Goal: Information Seeking & Learning: Learn about a topic

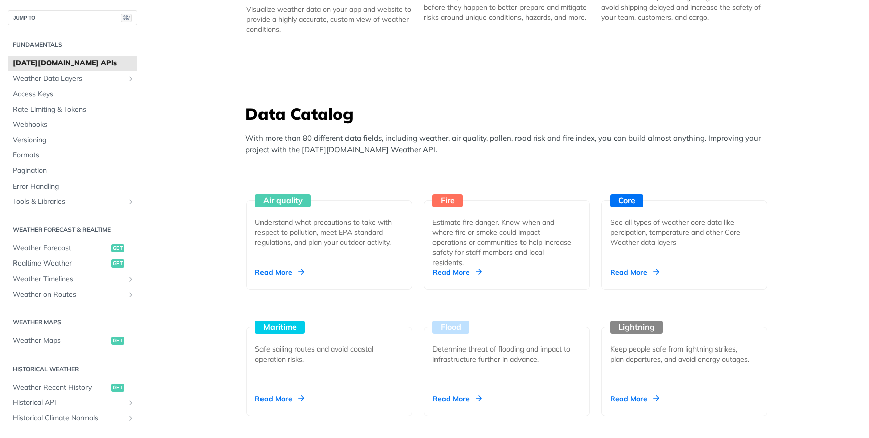
scroll to position [803, 0]
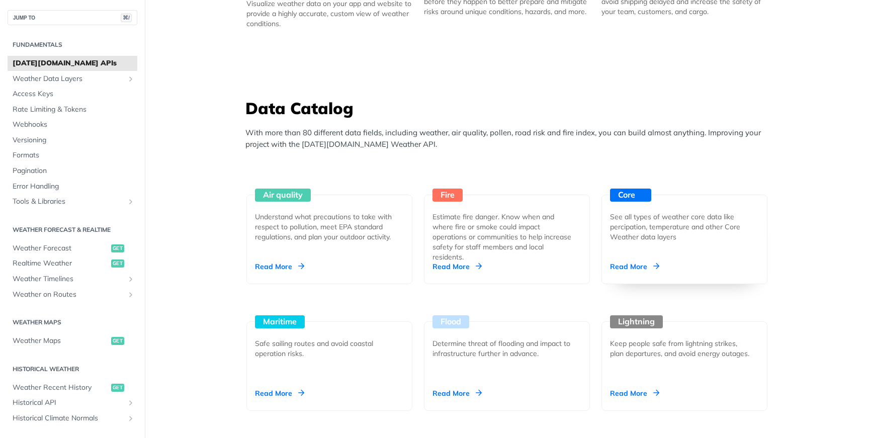
click at [655, 249] on div "Core See all types of weather core data like percipation, temperature and other…" at bounding box center [685, 240] width 166 height 90
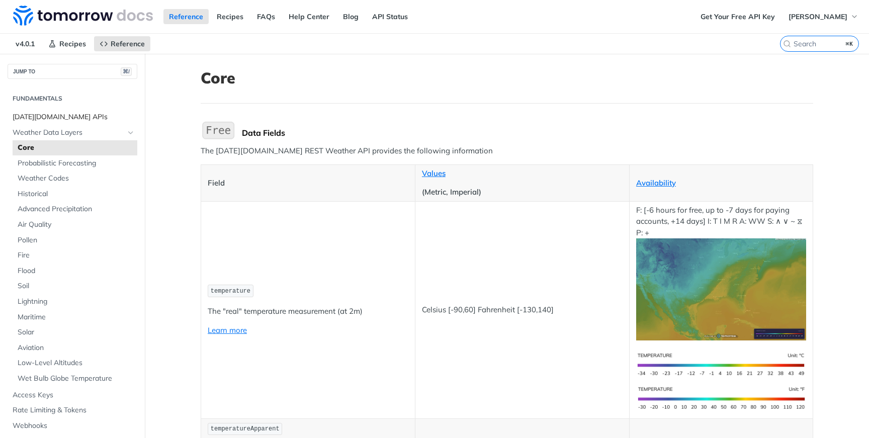
click at [51, 114] on span "Tomorrow.io APIs" at bounding box center [74, 117] width 122 height 10
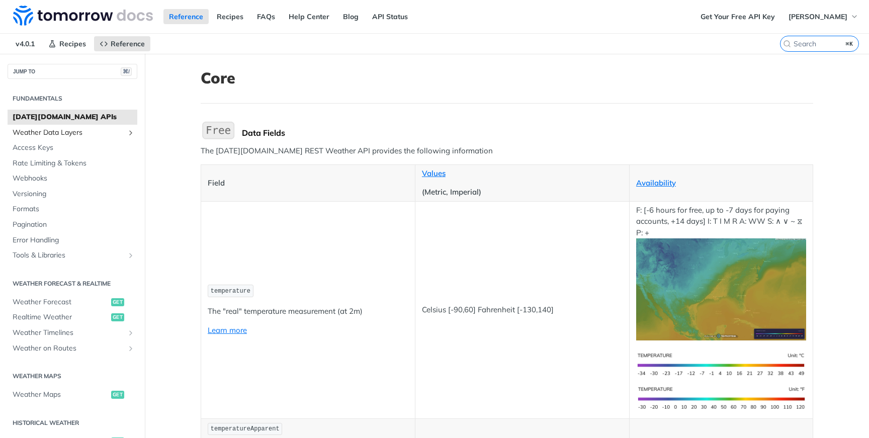
click at [62, 130] on span "Weather Data Layers" at bounding box center [69, 133] width 112 height 10
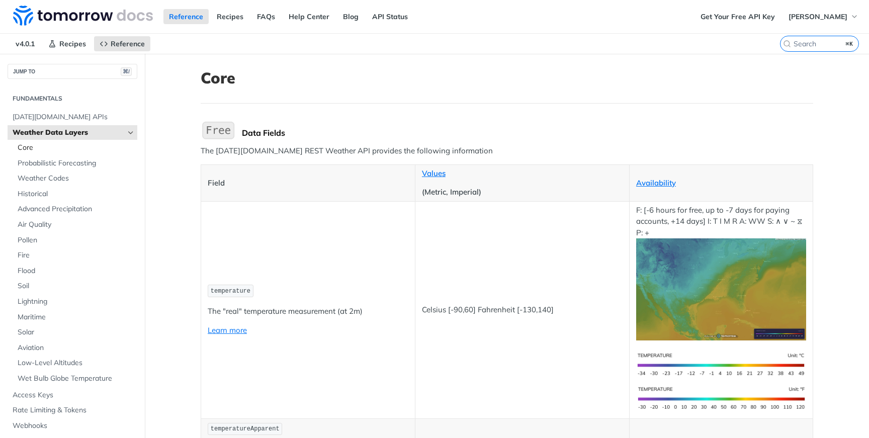
click at [42, 148] on span "Core" at bounding box center [76, 148] width 117 height 10
click at [28, 148] on span "Core" at bounding box center [76, 148] width 117 height 10
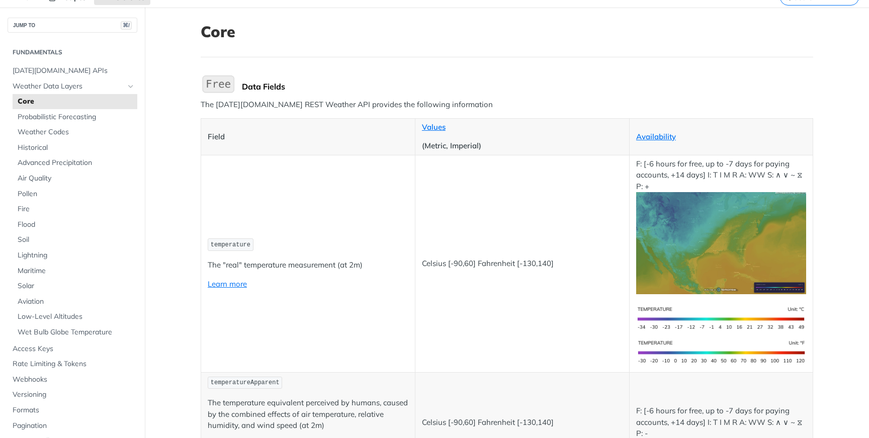
scroll to position [47, 0]
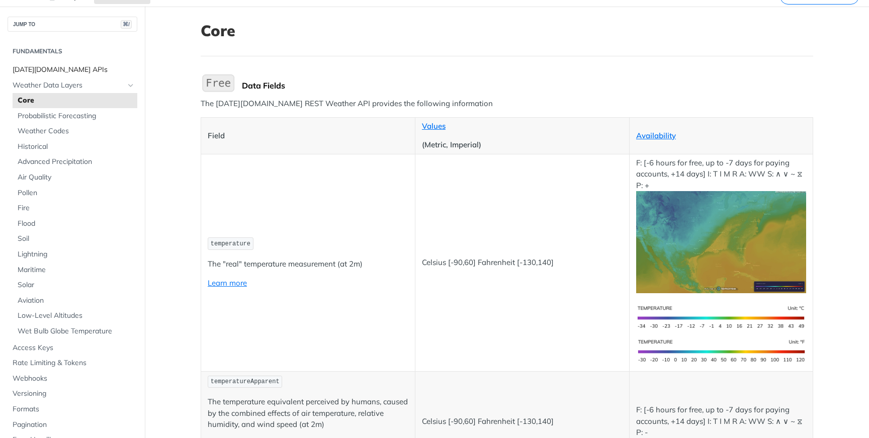
click at [58, 67] on span "[DATE][DOMAIN_NAME] APIs" at bounding box center [74, 70] width 122 height 10
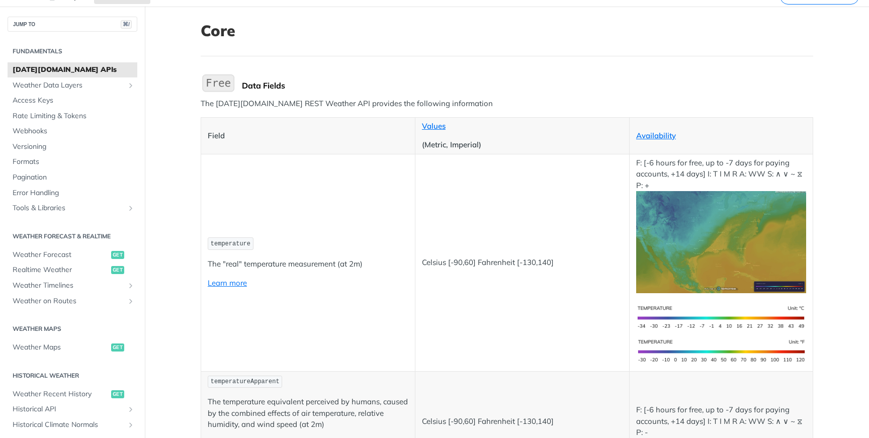
click at [68, 71] on span "[DATE][DOMAIN_NAME] APIs" at bounding box center [74, 70] width 122 height 10
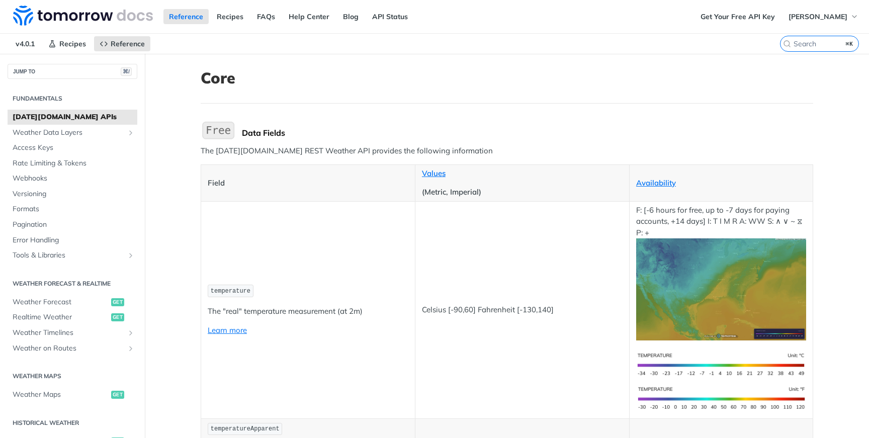
click at [69, 117] on span "[DATE][DOMAIN_NAME] APIs" at bounding box center [74, 117] width 122 height 10
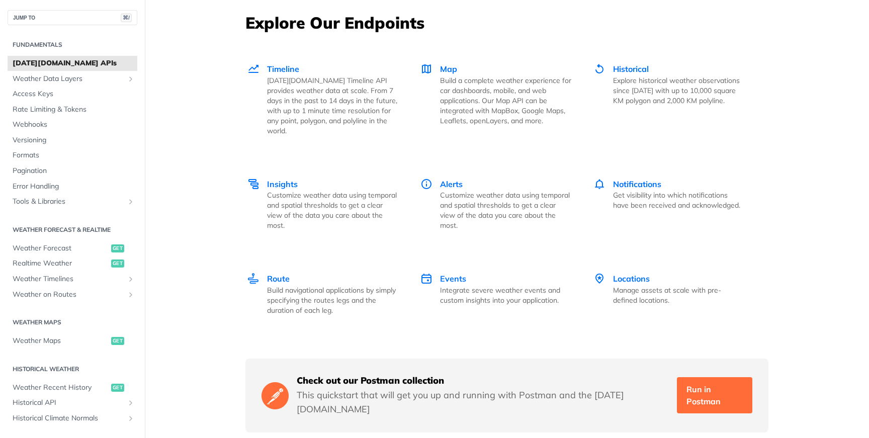
scroll to position [1387, 0]
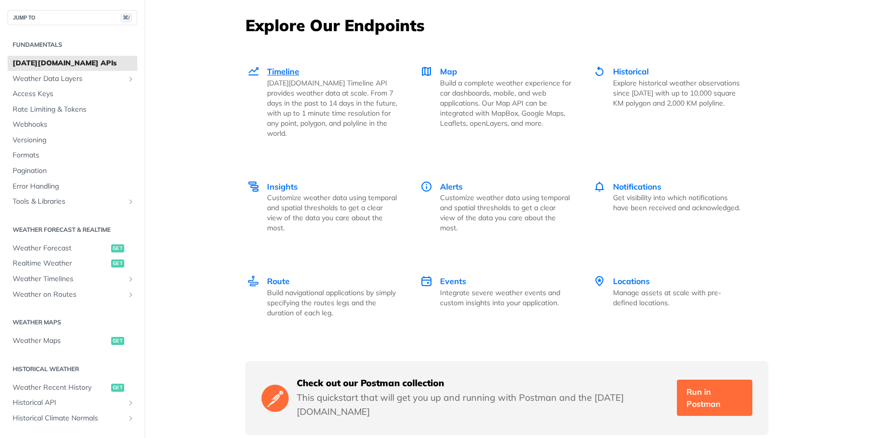
click at [293, 71] on span "Timeline" at bounding box center [283, 71] width 32 height 10
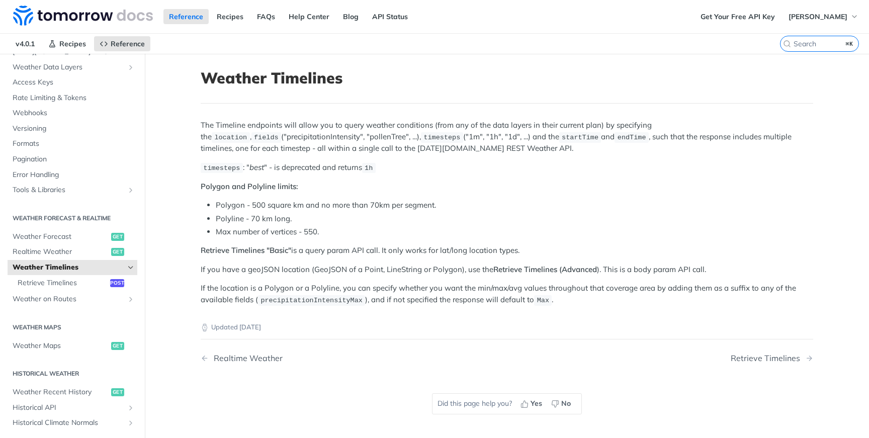
scroll to position [66, 0]
click at [52, 249] on span "Realtime Weather" at bounding box center [61, 251] width 96 height 10
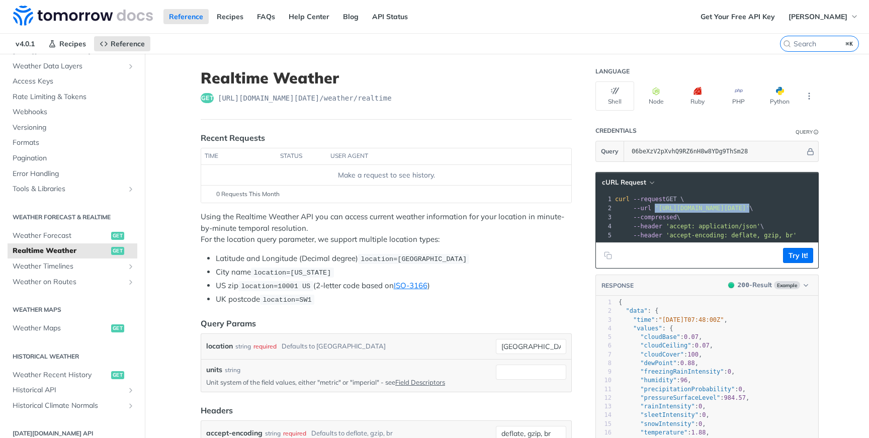
drag, startPoint x: 810, startPoint y: 209, endPoint x: 655, endPoint y: 208, distance: 154.4
click at [655, 208] on span "--url 'https://api.tomorrow.io/v4/weather/realtime?location=toronto&apikey=06be…" at bounding box center [684, 208] width 138 height 7
copy span "'[URL][DOMAIN_NAME][DATE]'"
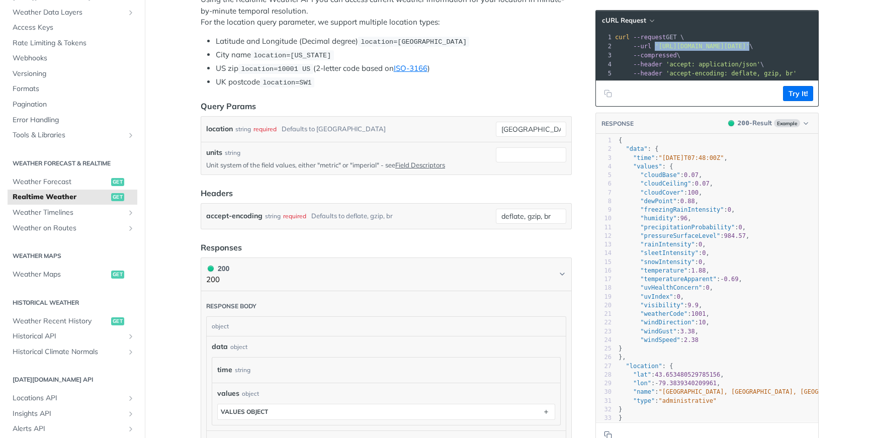
scroll to position [227, 0]
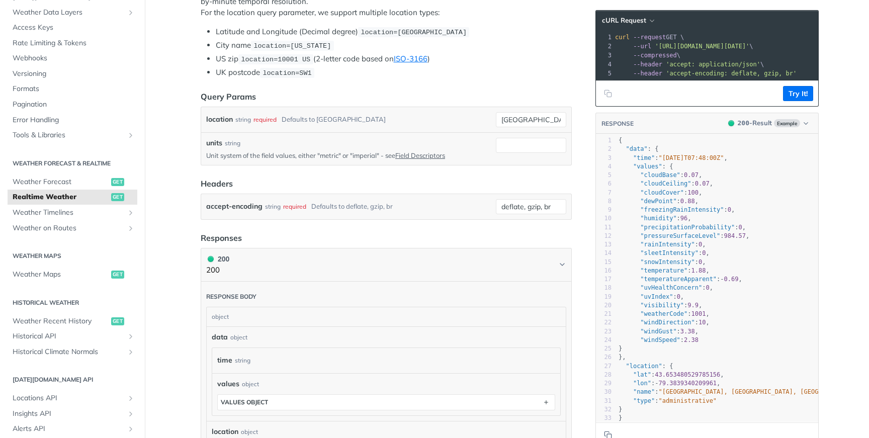
click at [660, 317] on span ""weatherCode"" at bounding box center [663, 313] width 47 height 7
type textarea "weatherCode"
click at [660, 317] on span ""weatherCode"" at bounding box center [663, 313] width 47 height 7
click at [327, 155] on p "Unit system of the field values, either "metric" or "imperial" - see Field Desc…" at bounding box center [349, 155] width 286 height 9
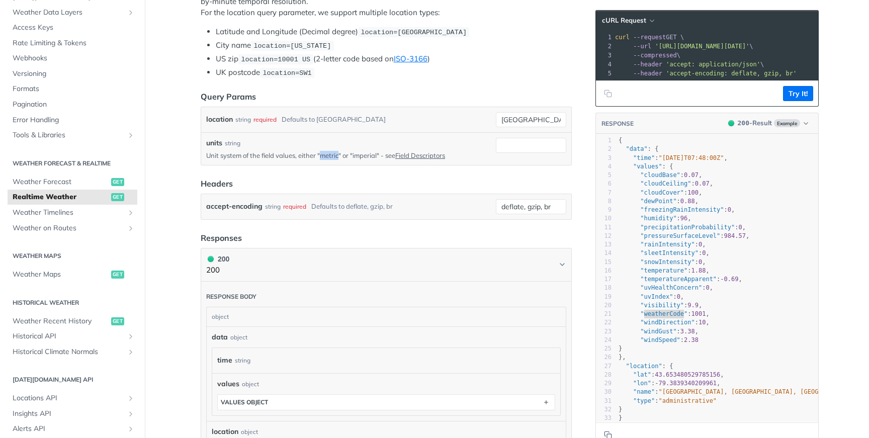
copy p "metric"
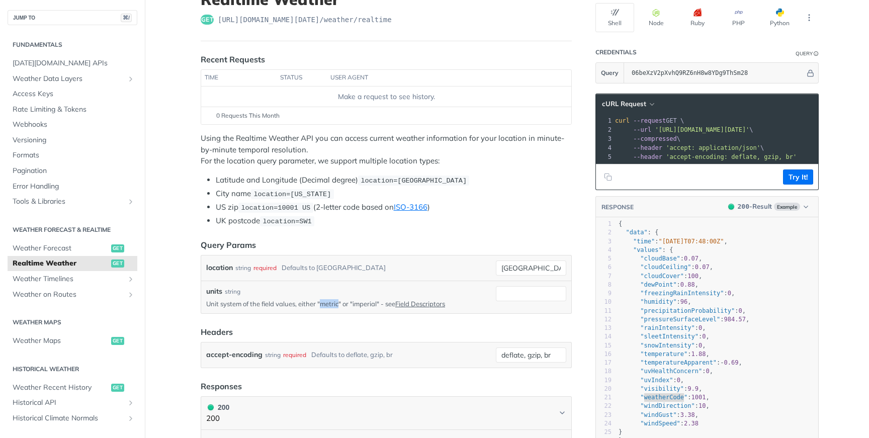
scroll to position [42, 0]
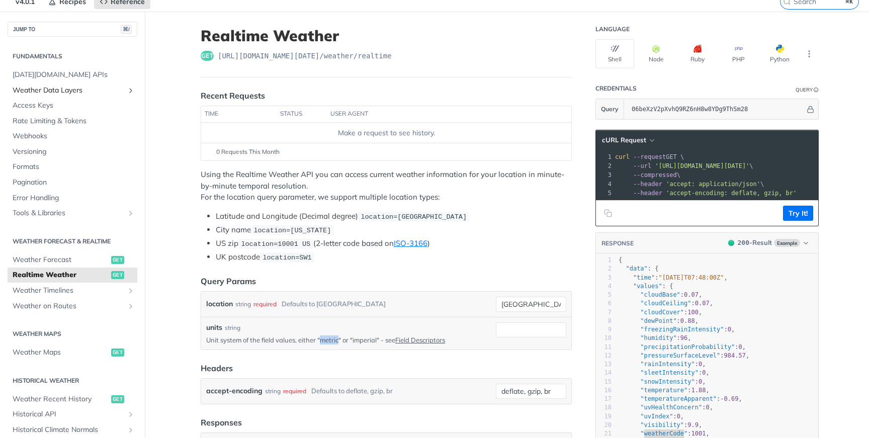
click at [132, 90] on icon "Show subpages for Weather Data Layers" at bounding box center [131, 91] width 8 height 8
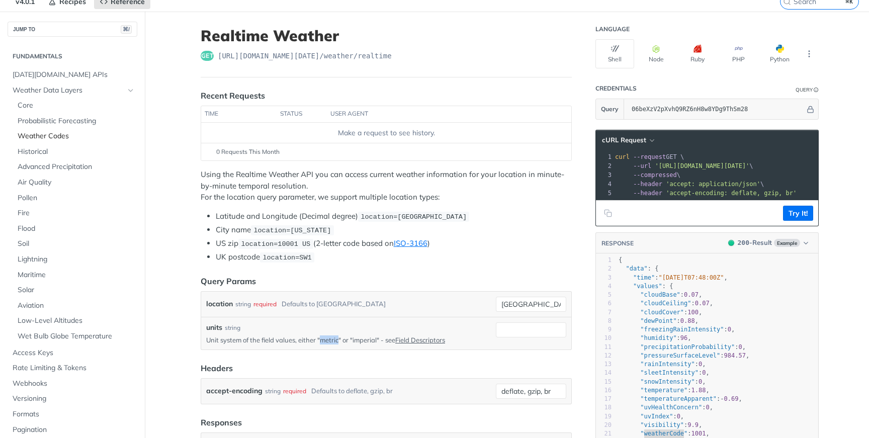
click at [55, 135] on span "Weather Codes" at bounding box center [76, 136] width 117 height 10
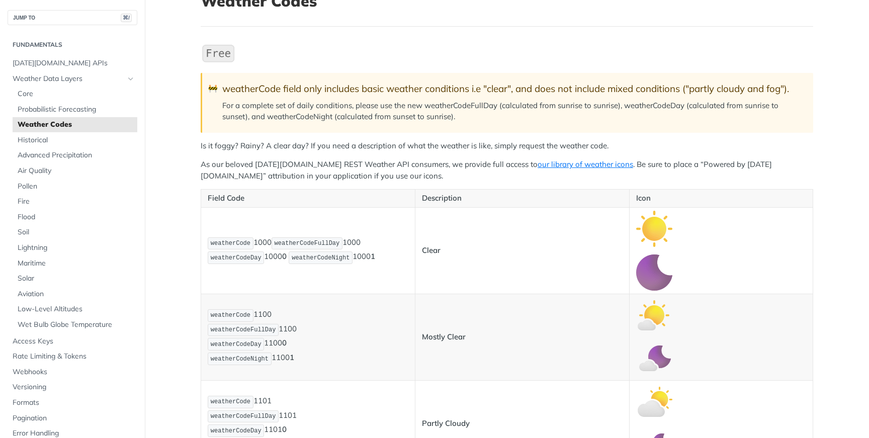
scroll to position [91, 0]
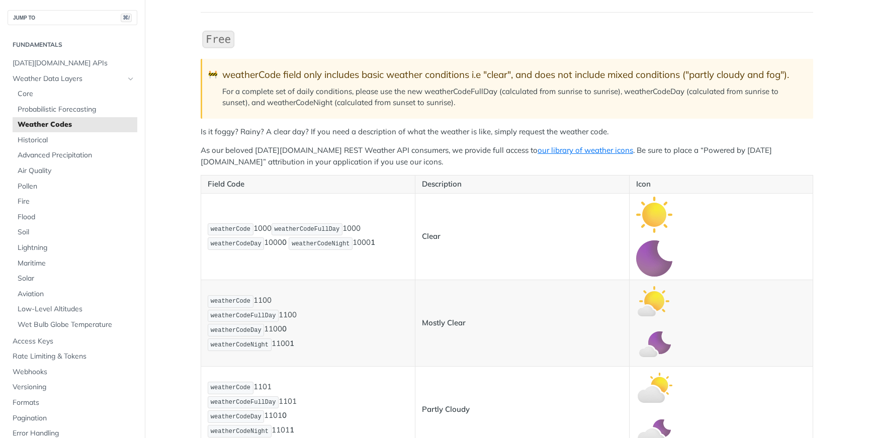
click at [266, 229] on p "weatherCode 1000 weatherCodeFullDay 1000 weatherCodeDay 1000 0 weatherCodeNight…" at bounding box center [308, 236] width 201 height 29
copy p "1000"
click at [363, 230] on p "weatherCode 1000 weatherCodeFullDay 1000 weatherCodeDay 1000 0 weatherCodeNight…" at bounding box center [308, 236] width 201 height 29
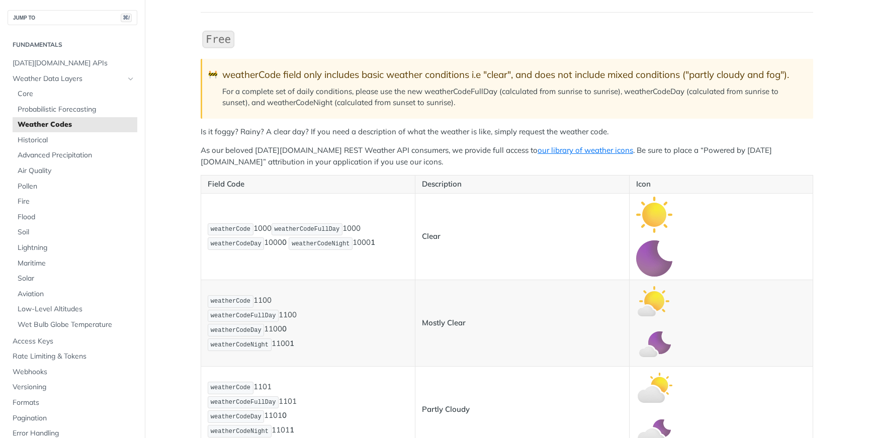
copy p "1000"
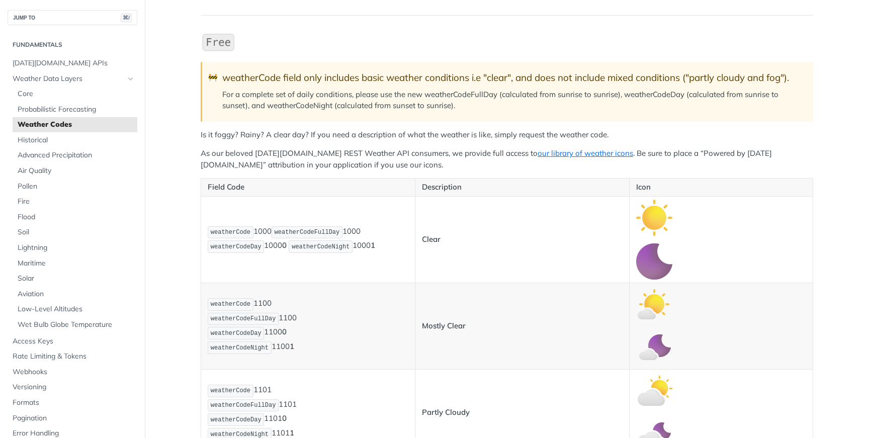
scroll to position [84, 0]
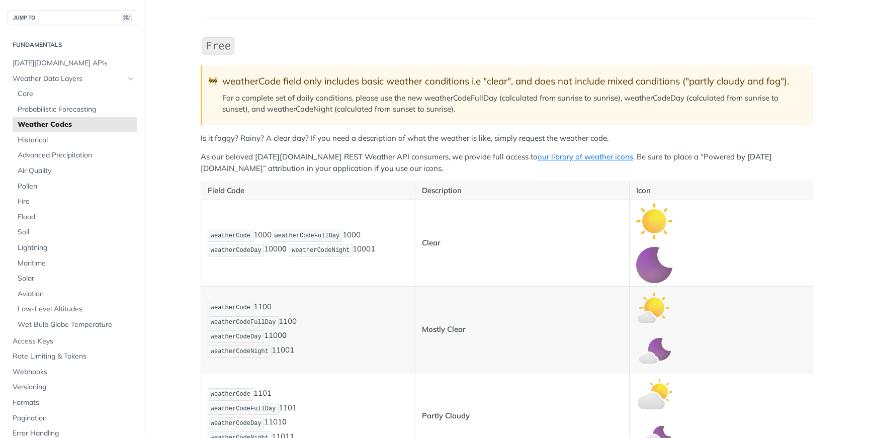
click at [282, 249] on p "weatherCode 1000 weatherCodeFullDay 1000 weatherCodeDay 1000 0 weatherCodeNight…" at bounding box center [308, 243] width 201 height 29
copy p "1000 0"
click at [368, 252] on p "weatherCode 1000 weatherCodeFullDay 1000 weatherCodeDay 1000 0 weatherCodeNight…" at bounding box center [308, 243] width 201 height 29
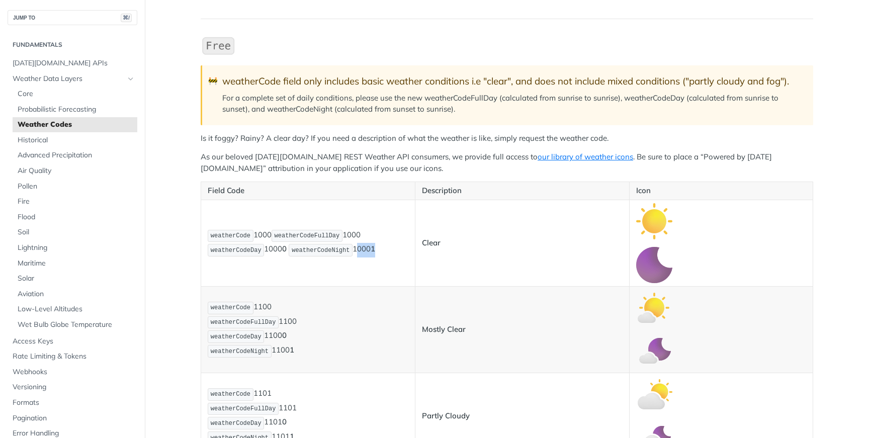
copy p "1000 1"
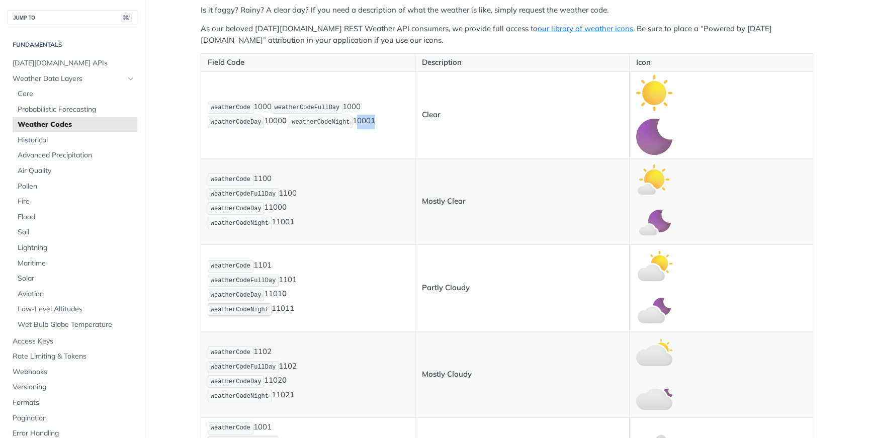
scroll to position [212, 0]
click at [272, 180] on p "weatherCode 1100 weatherCodeFullDay 1100 weatherCodeDay 1100 0 weatherCodeNight…" at bounding box center [308, 202] width 201 height 58
click at [266, 179] on p "weatherCode 1100 weatherCodeFullDay 1100 weatherCodeDay 1100 0 weatherCodeNight…" at bounding box center [308, 202] width 201 height 58
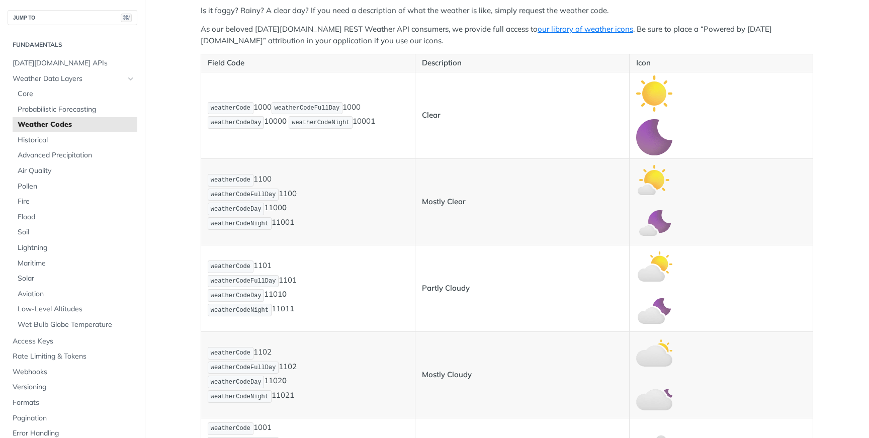
copy p "1100"
click at [289, 193] on p "weatherCode 1100 weatherCodeFullDay 1100 weatherCodeDay 1100 0 weatherCodeNight…" at bounding box center [308, 202] width 201 height 58
copy p "1100"
click at [283, 208] on p "weatherCode 1100 weatherCodeFullDay 1100 weatherCodeDay 1100 0 weatherCodeNight…" at bounding box center [308, 202] width 201 height 58
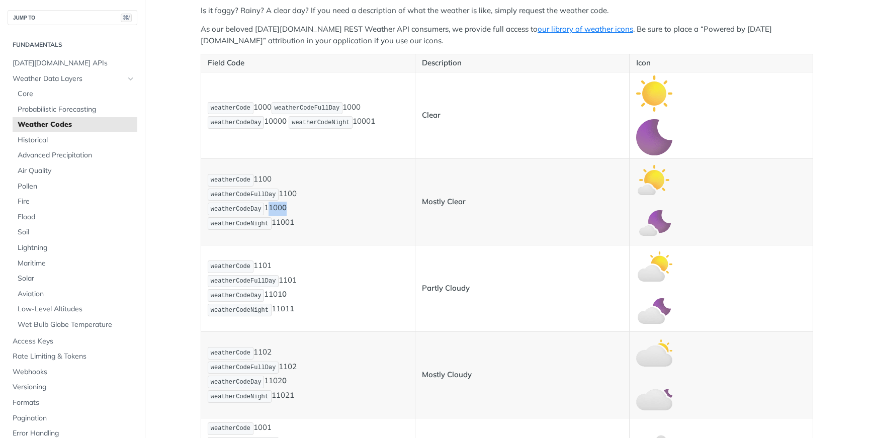
click at [283, 208] on p "weatherCode 1100 weatherCodeFullDay 1100 weatherCodeDay 1100 0 weatherCodeNight…" at bounding box center [308, 202] width 201 height 58
copy p "1100 0"
click at [286, 221] on p "weatherCode 1100 weatherCodeFullDay 1100 weatherCodeDay 1100 0 weatherCodeNight…" at bounding box center [308, 202] width 201 height 58
copy p "1100 1"
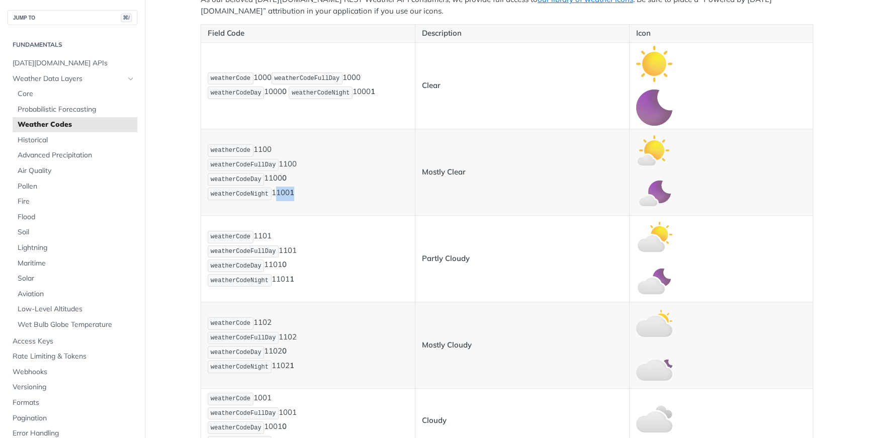
scroll to position [239, 0]
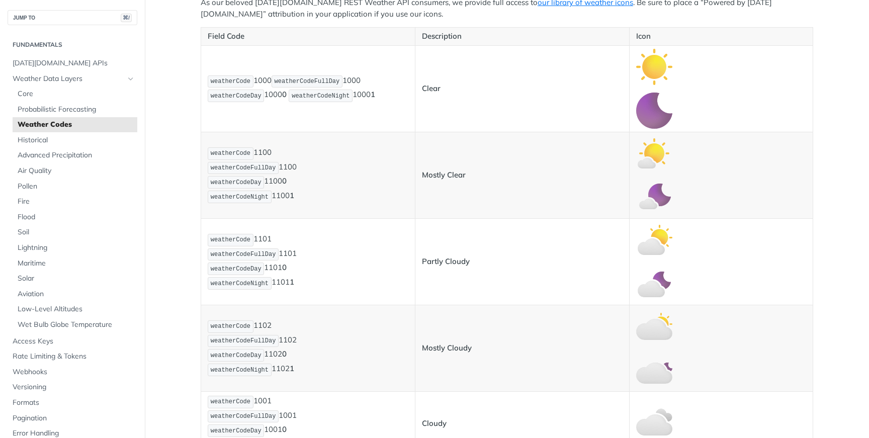
click at [266, 237] on p "weatherCode 1101 weatherCodeFullDay 1101 weatherCodeDay 1101 0 weatherCodeNight…" at bounding box center [308, 262] width 201 height 58
copy p "1101"
click at [291, 252] on p "weatherCode 1101 weatherCodeFullDay 1101 weatherCodeDay 1101 0 weatherCodeNight…" at bounding box center [308, 262] width 201 height 58
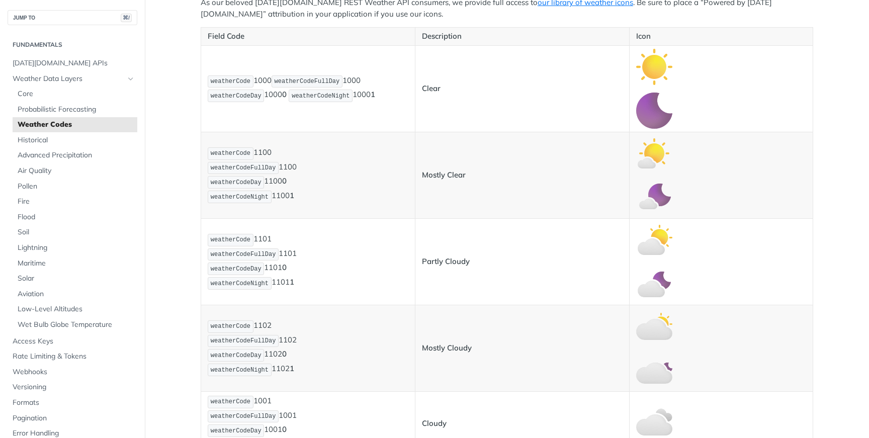
copy p "1101"
click at [278, 267] on p "weatherCode 1101 weatherCodeFullDay 1101 weatherCodeDay 1101 0 weatherCodeNight…" at bounding box center [308, 262] width 201 height 58
click at [285, 280] on p "weatherCode 1101 weatherCodeFullDay 1101 weatherCodeDay 1101 0 weatherCodeNight…" at bounding box center [308, 262] width 201 height 58
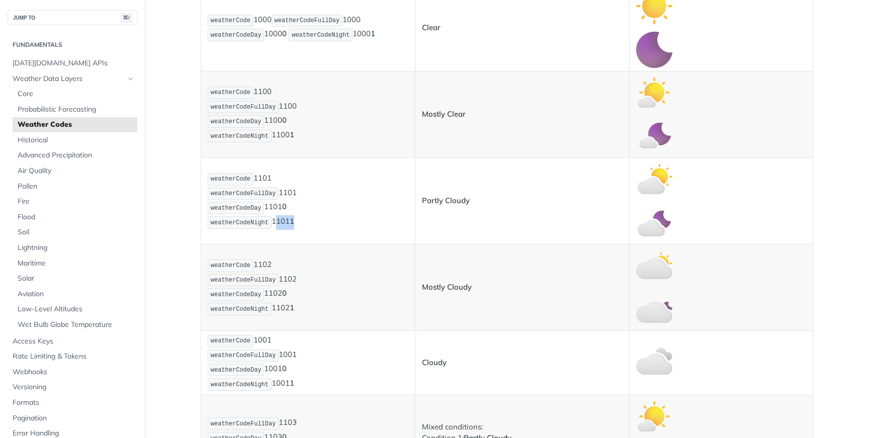
scroll to position [339, 0]
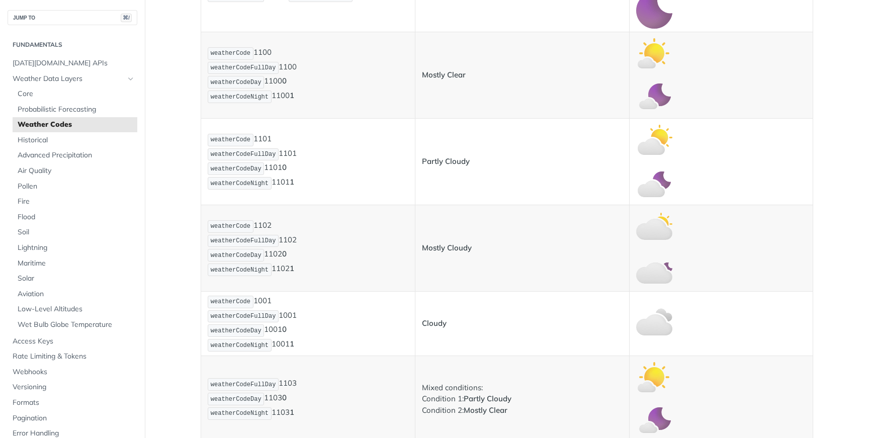
click at [271, 229] on p "weatherCode 1102 weatherCodeFullDay 1102 weatherCodeDay 1102 0 weatherCodeNight…" at bounding box center [308, 248] width 201 height 58
click at [293, 238] on p "weatherCode 1102 weatherCodeFullDay 1102 weatherCodeDay 1102 0 weatherCodeNight…" at bounding box center [308, 248] width 201 height 58
click at [276, 254] on p "weatherCode 1102 weatherCodeFullDay 1102 weatherCodeDay 1102 0 weatherCodeNight…" at bounding box center [308, 248] width 201 height 58
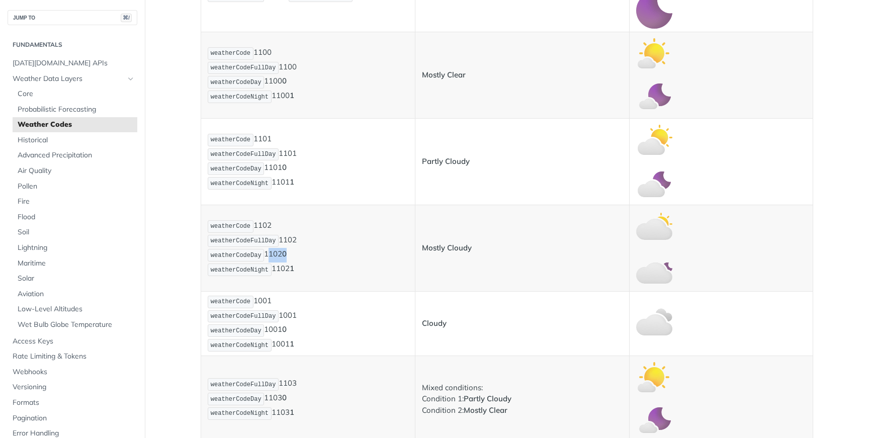
click at [276, 254] on p "weatherCode 1102 weatherCodeFullDay 1102 weatherCodeDay 1102 0 weatherCodeNight…" at bounding box center [308, 248] width 201 height 58
click at [286, 277] on td "weatherCode 1102 weatherCodeFullDay 1102 weatherCodeDay 1102 0 weatherCodeNight…" at bounding box center [308, 248] width 214 height 87
click at [286, 272] on p "weatherCode 1102 weatherCodeFullDay 1102 weatherCodeDay 1102 0 weatherCodeNight…" at bounding box center [308, 248] width 201 height 58
click at [553, 214] on td "Mostly Cloudy" at bounding box center [522, 248] width 214 height 87
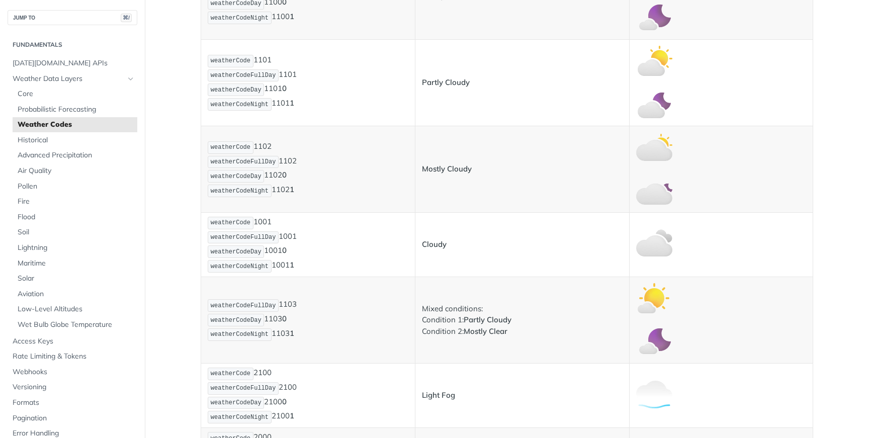
scroll to position [437, 0]
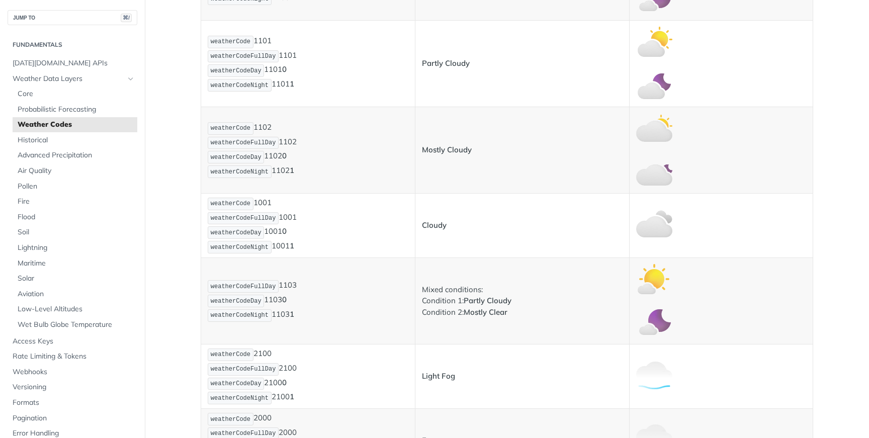
click at [265, 200] on p "weatherCode 1001 weatherCodeFullDay 1001 weatherCodeDay 1001 0 weatherCodeNight…" at bounding box center [308, 226] width 201 height 58
click at [284, 233] on p "weatherCode 1001 weatherCodeFullDay 1001 weatherCodeDay 1001 0 weatherCodeNight…" at bounding box center [308, 226] width 201 height 58
click at [289, 246] on p "weatherCode 1001 weatherCodeFullDay 1001 weatherCodeDay 1001 0 weatherCodeNight…" at bounding box center [308, 226] width 201 height 58
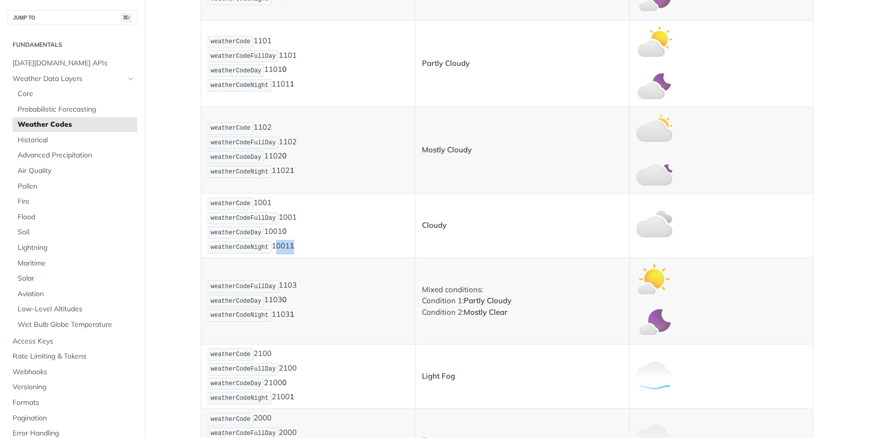
click at [289, 246] on p "weatherCode 1001 weatherCodeFullDay 1001 weatherCodeDay 1001 0 weatherCodeNight…" at bounding box center [308, 226] width 201 height 58
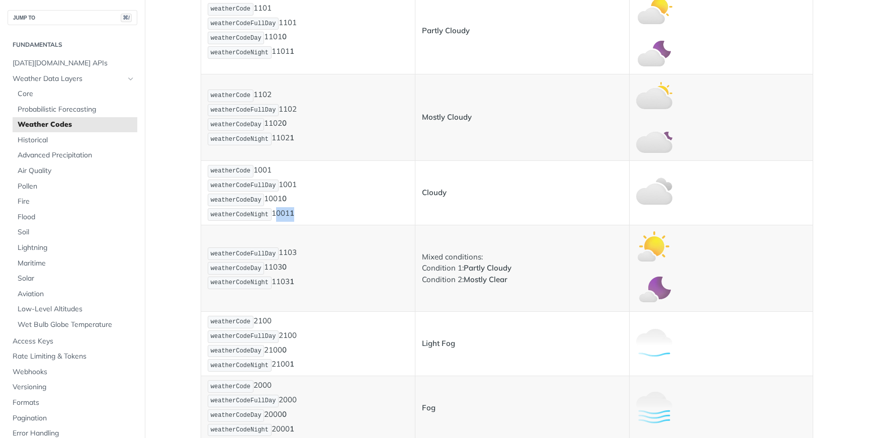
scroll to position [469, 0]
click at [295, 256] on p "weatherCodeFullDay 1103 weatherCodeDay 1103 0 weatherCodeNight 1103 1" at bounding box center [308, 268] width 201 height 43
click at [276, 268] on p "weatherCodeFullDay 1103 weatherCodeDay 1103 0 weatherCodeNight 1103 1" at bounding box center [308, 268] width 201 height 43
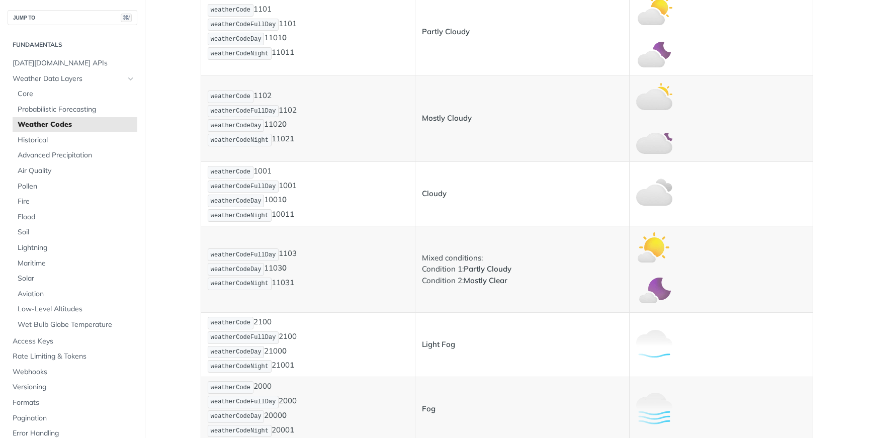
click at [288, 285] on p "weatherCodeFullDay 1103 weatherCodeDay 1103 0 weatherCodeNight 1103 1" at bounding box center [308, 268] width 201 height 43
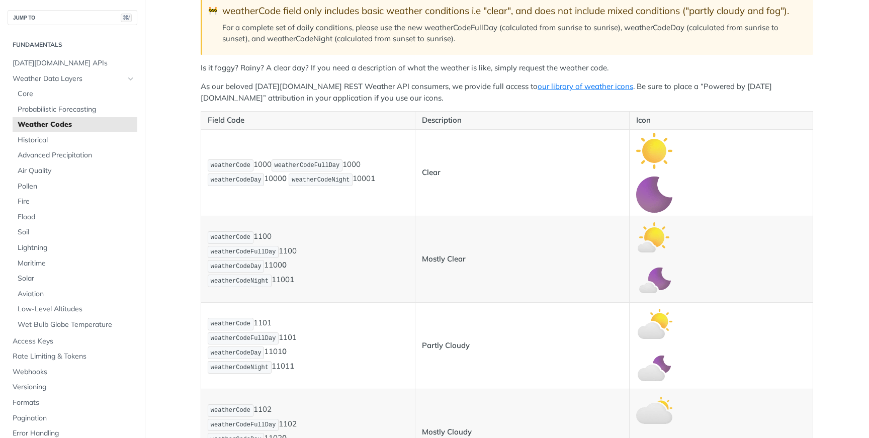
scroll to position [168, 0]
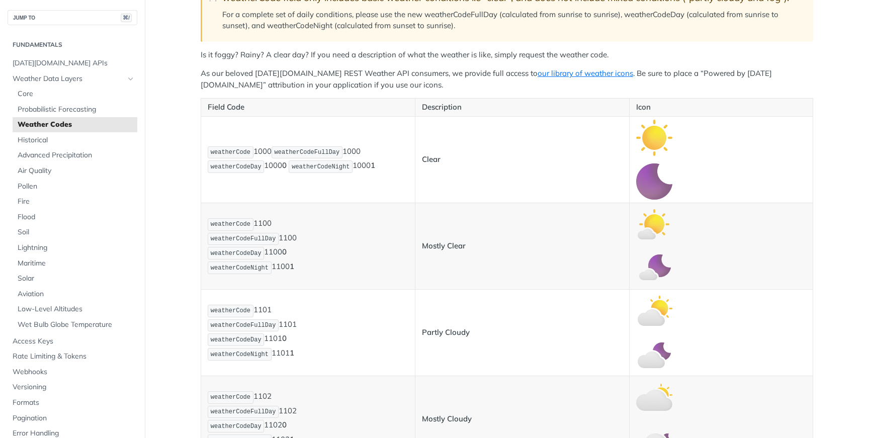
click at [320, 169] on span "weatherCodeNight" at bounding box center [321, 166] width 58 height 7
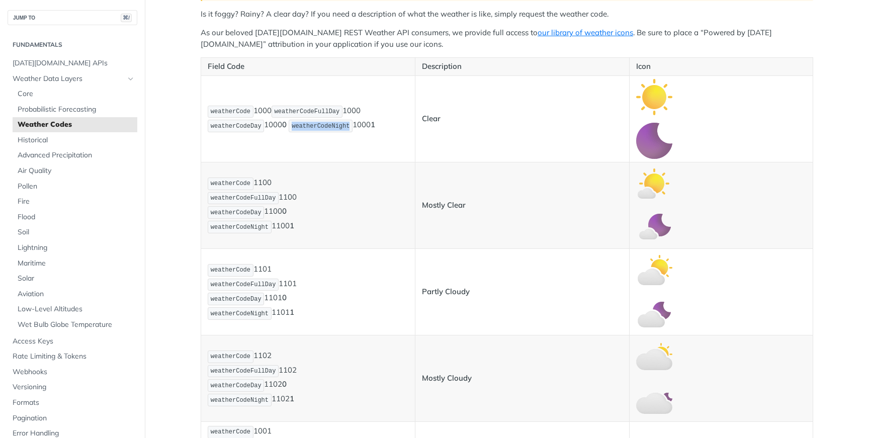
scroll to position [228, 0]
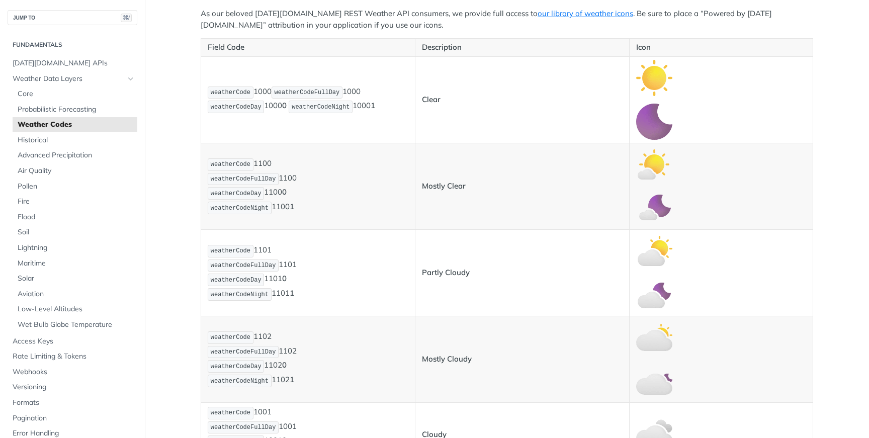
click at [249, 208] on span "weatherCodeNight" at bounding box center [240, 208] width 58 height 7
drag, startPoint x: 305, startPoint y: 206, endPoint x: 273, endPoint y: 206, distance: 31.7
click at [273, 206] on p "weatherCode 1100 weatherCodeFullDay 1100 weatherCodeDay 1100 0 weatherCodeNight…" at bounding box center [308, 186] width 201 height 58
drag, startPoint x: 301, startPoint y: 291, endPoint x: 275, endPoint y: 291, distance: 26.2
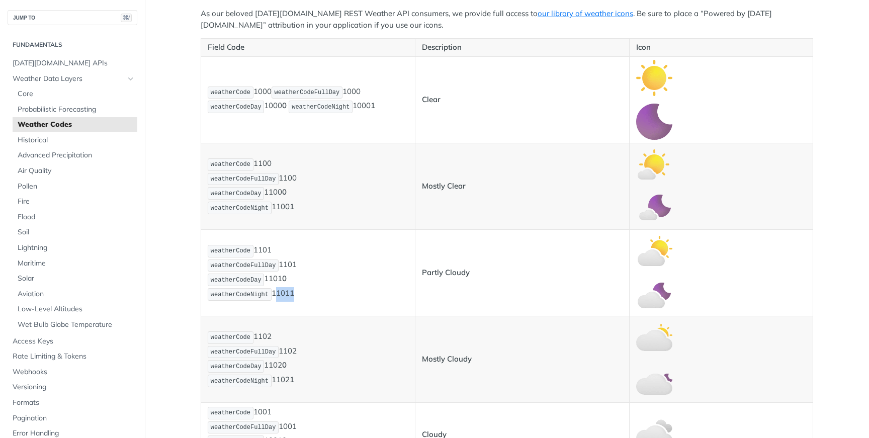
click at [275, 291] on p "weatherCode 1101 weatherCodeFullDay 1101 weatherCodeDay 1101 0 weatherCodeNight…" at bounding box center [308, 273] width 201 height 58
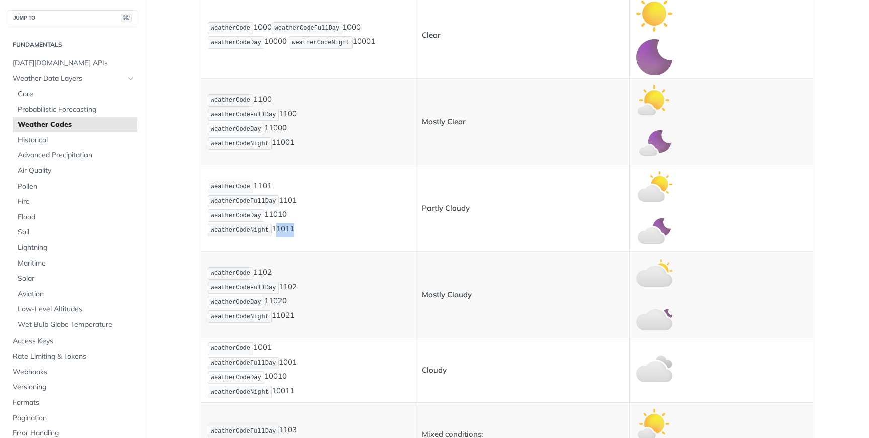
scroll to position [348, 0]
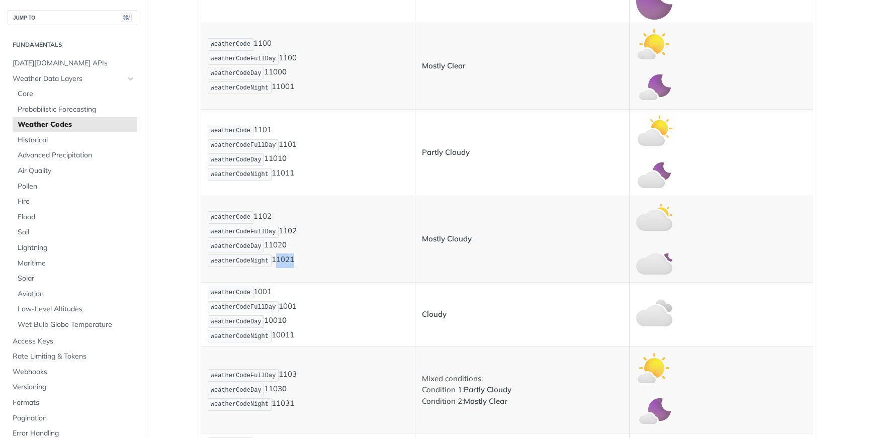
drag, startPoint x: 303, startPoint y: 258, endPoint x: 274, endPoint y: 260, distance: 29.2
click at [274, 260] on p "weatherCode 1102 weatherCodeFullDay 1102 weatherCodeDay 1102 0 weatherCodeNight…" at bounding box center [308, 239] width 201 height 58
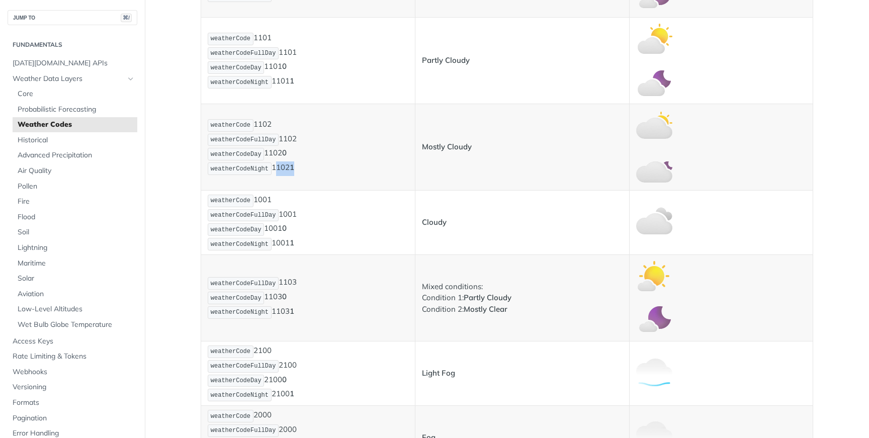
scroll to position [449, 0]
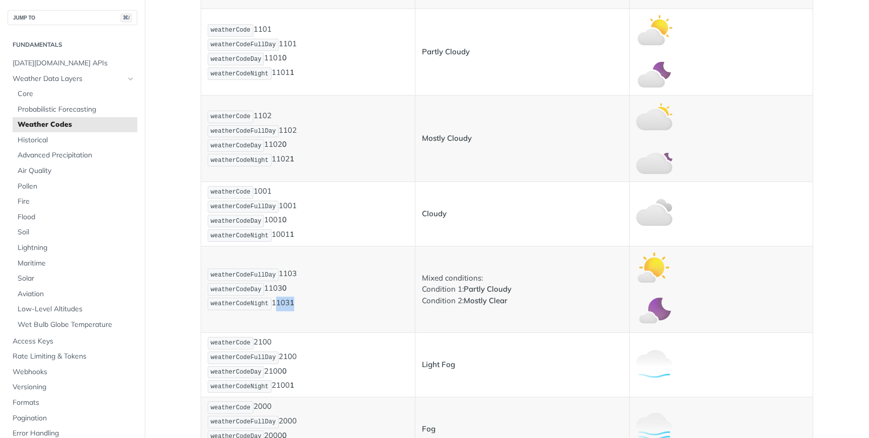
drag, startPoint x: 303, startPoint y: 304, endPoint x: 274, endPoint y: 304, distance: 29.2
click at [274, 304] on p "weatherCodeFullDay 1103 weatherCodeDay 1103 0 weatherCodeNight 1103 1" at bounding box center [308, 289] width 201 height 43
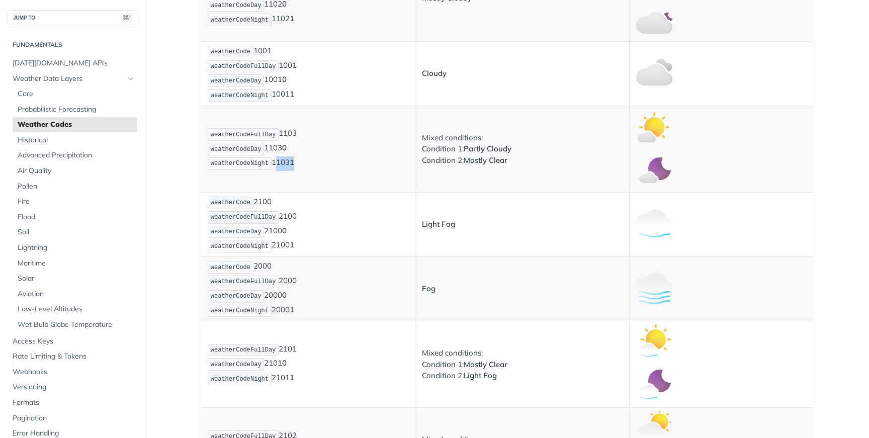
scroll to position [589, 0]
click at [264, 200] on p "weatherCode 2100 weatherCodeFullDay 2100 weatherCodeDay 2100 0 weatherCodeNight…" at bounding box center [308, 224] width 201 height 58
click at [293, 217] on p "weatherCode 2100 weatherCodeFullDay 2100 weatherCodeDay 2100 0 weatherCodeNight…" at bounding box center [308, 224] width 201 height 58
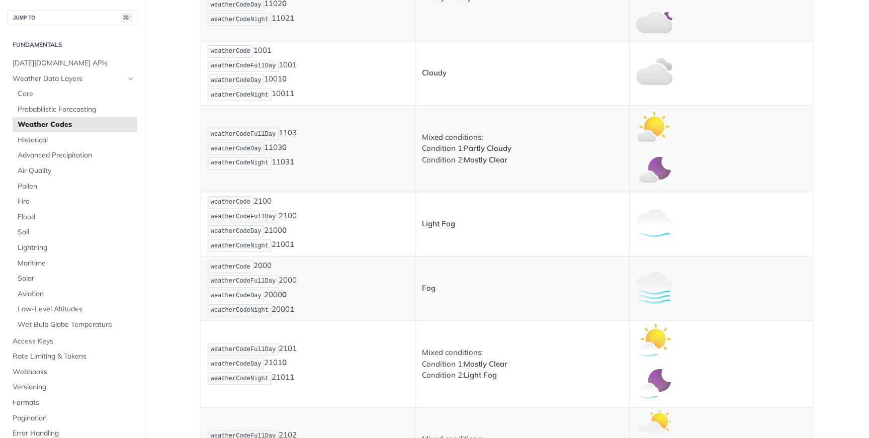
click at [276, 229] on p "weatherCode 2100 weatherCodeFullDay 2100 weatherCodeDay 2100 0 weatherCodeNight…" at bounding box center [308, 224] width 201 height 58
click at [288, 244] on p "weatherCode 2100 weatherCodeFullDay 2100 weatherCodeDay 2100 0 weatherCodeNight…" at bounding box center [308, 224] width 201 height 58
click at [263, 267] on p "weatherCode 2000 weatherCodeFullDay 2000 weatherCodeDay 2000 0 weatherCodeNight…" at bounding box center [308, 289] width 201 height 58
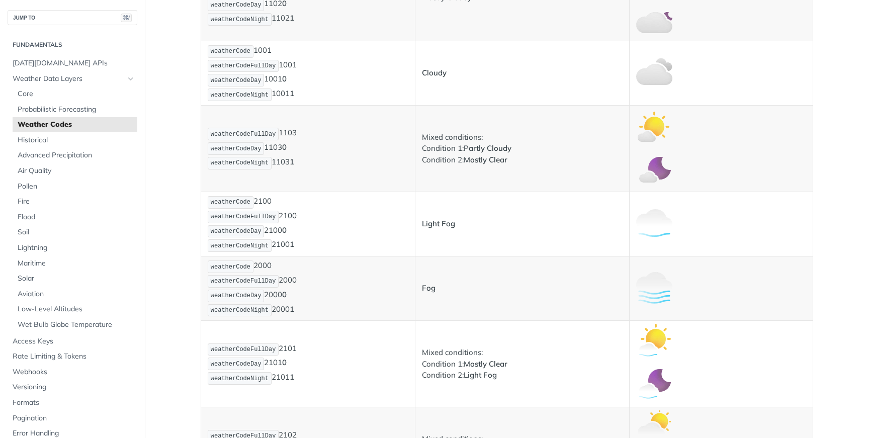
click at [263, 267] on p "weatherCode 2000 weatherCodeFullDay 2000 weatherCodeDay 2000 0 weatherCodeNight…" at bounding box center [308, 289] width 201 height 58
click at [278, 294] on p "weatherCode 2000 weatherCodeFullDay 2000 weatherCodeDay 2000 0 weatherCodeNight…" at bounding box center [308, 289] width 201 height 58
click at [288, 312] on p "weatherCode 2000 weatherCodeFullDay 2000 weatherCodeDay 2000 0 weatherCodeNight…" at bounding box center [308, 289] width 201 height 58
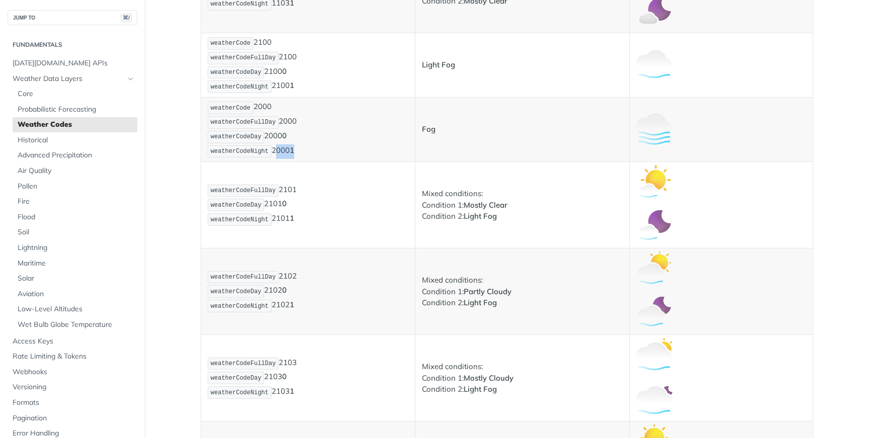
scroll to position [744, 0]
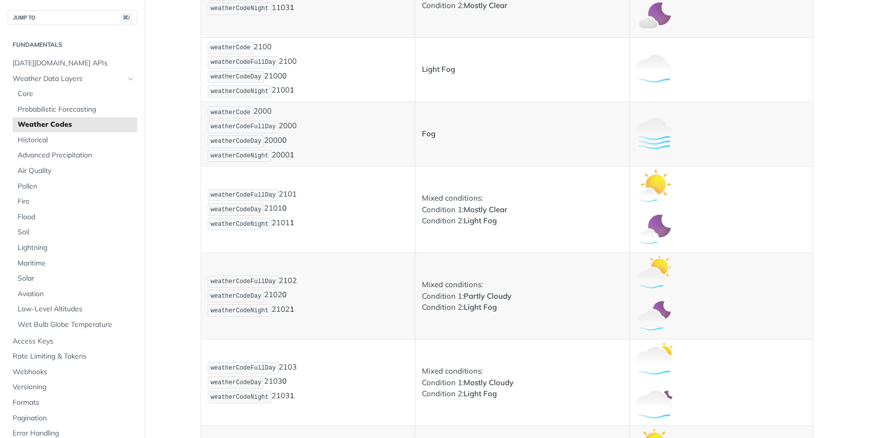
click at [289, 196] on p "weatherCodeFullDay 2101 weatherCodeDay 2101 0 weatherCodeNight 2101 1" at bounding box center [308, 209] width 201 height 43
drag, startPoint x: 291, startPoint y: 207, endPoint x: 267, endPoint y: 207, distance: 24.6
click at [267, 207] on p "weatherCodeFullDay 2101 weatherCodeDay 2101 0 weatherCodeNight 2101 1" at bounding box center [308, 209] width 201 height 43
drag, startPoint x: 304, startPoint y: 225, endPoint x: 275, endPoint y: 225, distance: 28.7
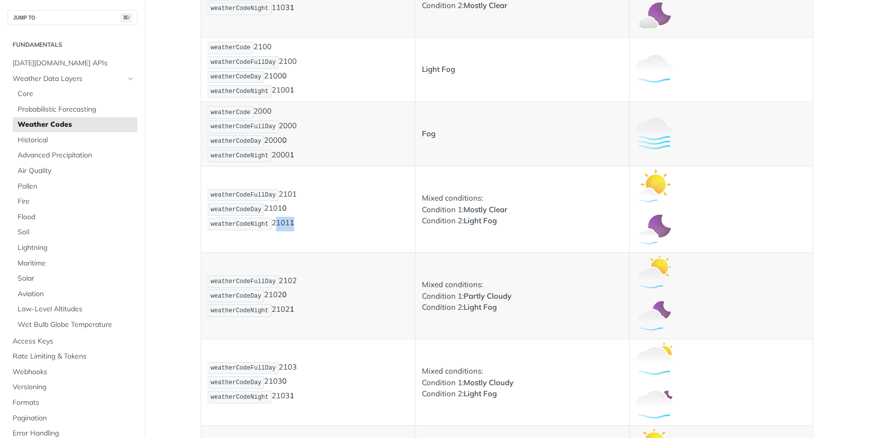
click at [275, 225] on p "weatherCodeFullDay 2101 weatherCodeDay 2101 0 weatherCodeNight 2101 1" at bounding box center [308, 209] width 201 height 43
drag, startPoint x: 306, startPoint y: 279, endPoint x: 280, endPoint y: 280, distance: 25.7
click at [280, 280] on p "weatherCodeFullDay 2102 weatherCodeDay 2102 0 weatherCodeNight 2102 1" at bounding box center [308, 296] width 201 height 43
click at [280, 297] on p "weatherCodeFullDay 2102 weatherCodeDay 2102 0 weatherCodeNight 2102 1" at bounding box center [308, 296] width 201 height 43
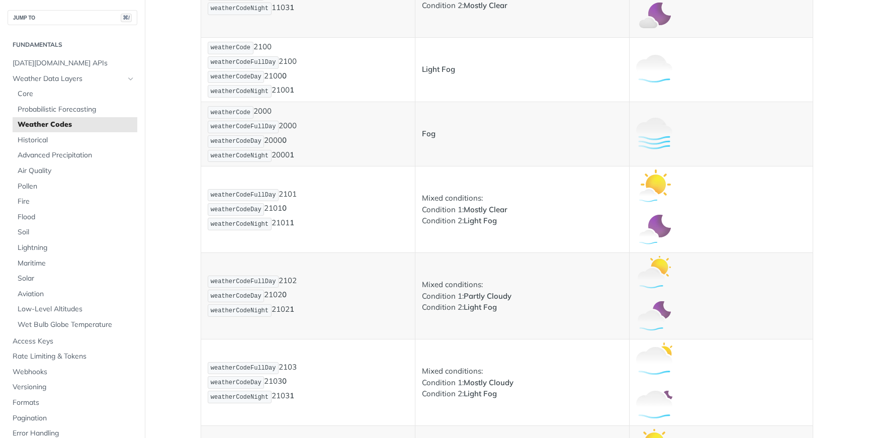
click at [286, 309] on p "weatherCodeFullDay 2102 weatherCodeDay 2102 0 weatherCodeNight 2102 1" at bounding box center [308, 296] width 201 height 43
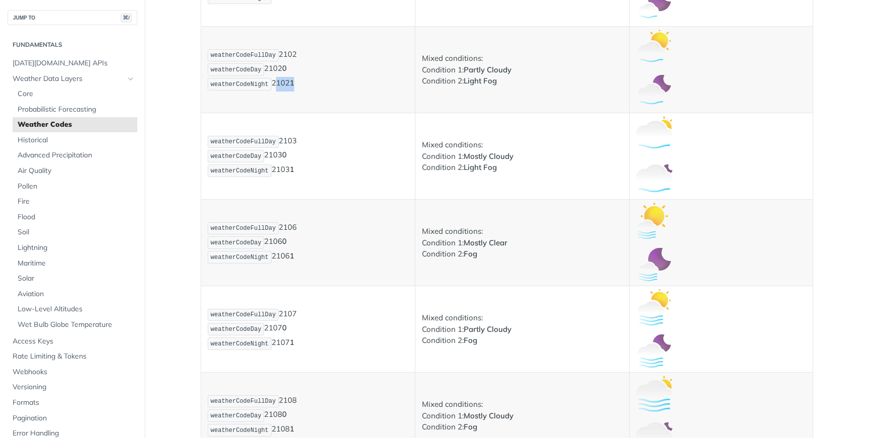
scroll to position [964, 0]
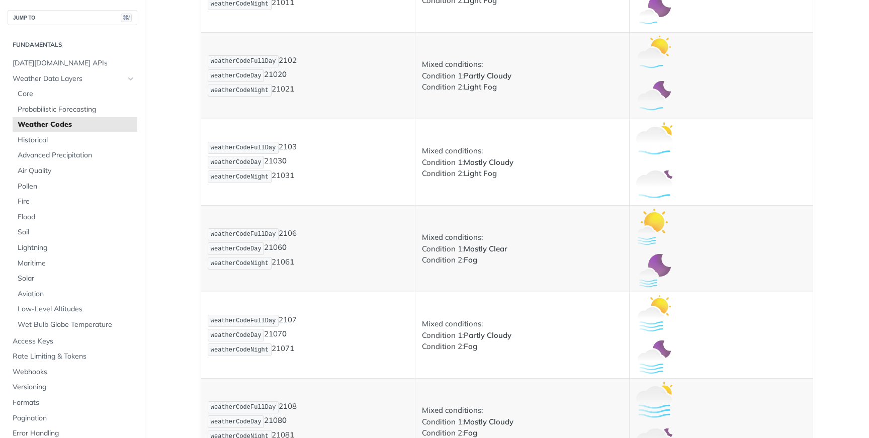
click at [292, 147] on p "weatherCodeFullDay 2103 weatherCodeDay 2103 0 weatherCodeNight 2103 1" at bounding box center [308, 162] width 201 height 43
click at [278, 161] on p "weatherCodeFullDay 2103 weatherCodeDay 2103 0 weatherCodeNight 2103 1" at bounding box center [308, 162] width 201 height 43
click at [289, 177] on p "weatherCodeFullDay 2103 weatherCodeDay 2103 0 weatherCodeNight 2103 1" at bounding box center [308, 162] width 201 height 43
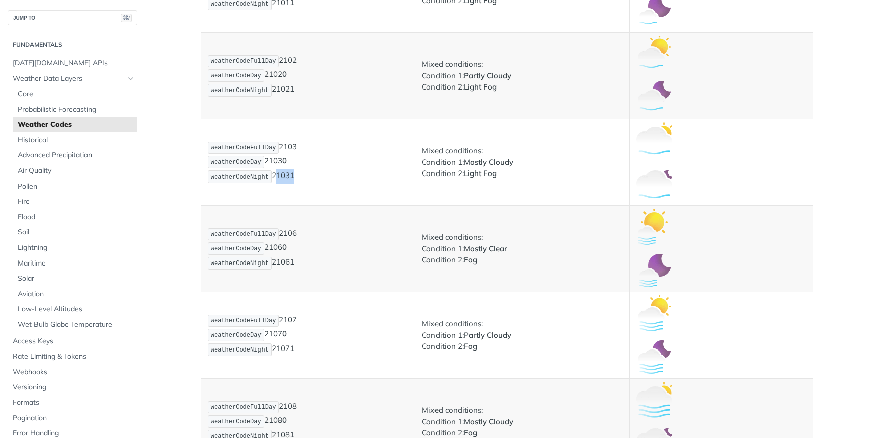
click at [289, 177] on p "weatherCodeFullDay 2103 weatherCodeDay 2103 0 weatherCodeNight 2103 1" at bounding box center [308, 162] width 201 height 43
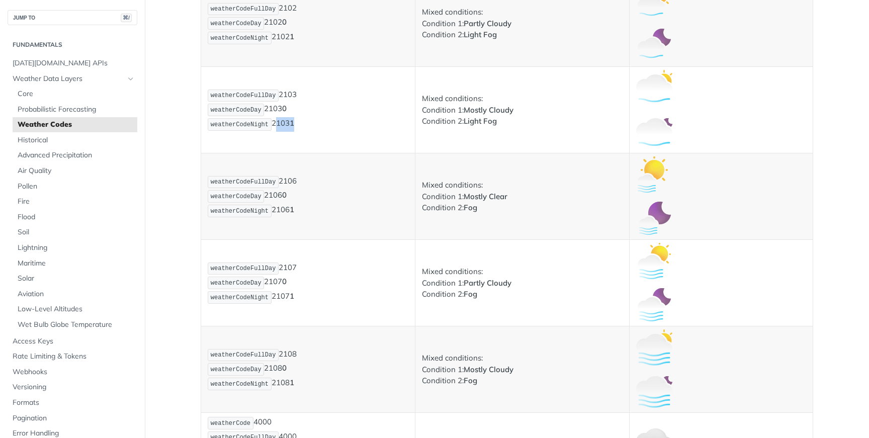
scroll to position [1057, 0]
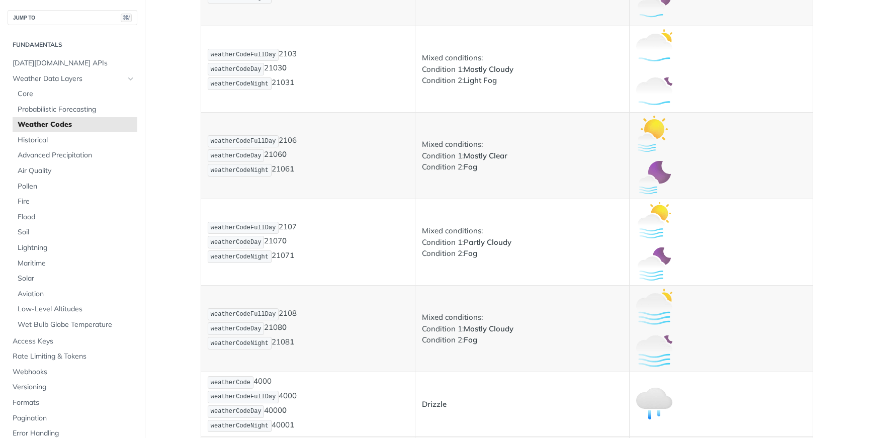
click at [295, 139] on p "weatherCodeFullDay 2106 weatherCodeDay 2106 0 weatherCodeNight 2106 1" at bounding box center [308, 155] width 201 height 43
click at [279, 153] on p "weatherCodeFullDay 2106 weatherCodeDay 2106 0 weatherCodeNight 2106 1" at bounding box center [308, 155] width 201 height 43
click at [289, 171] on p "weatherCodeFullDay 2106 weatherCodeDay 2106 0 weatherCodeNight 2106 1" at bounding box center [308, 155] width 201 height 43
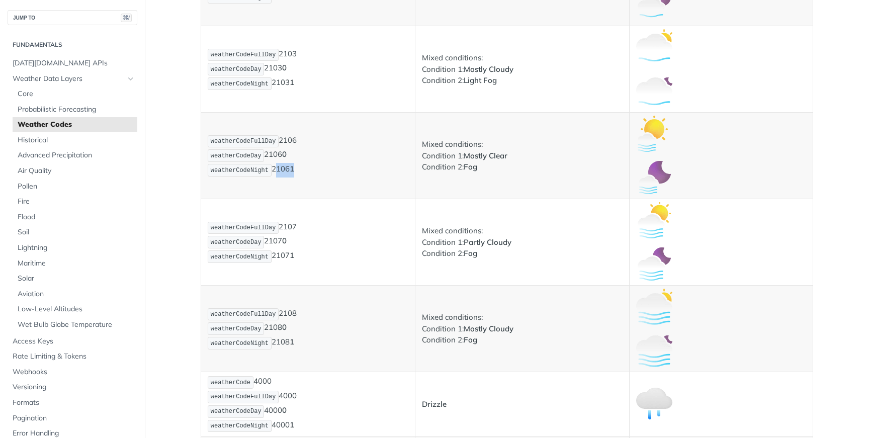
click at [289, 171] on p "weatherCodeFullDay 2106 weatherCodeDay 2106 0 weatherCodeNight 2106 1" at bounding box center [308, 155] width 201 height 43
click at [293, 227] on p "weatherCodeFullDay 2107 weatherCodeDay 2107 0 weatherCodeNight 2107 1" at bounding box center [308, 242] width 201 height 43
click at [275, 243] on p "weatherCodeFullDay 2107 weatherCodeDay 2107 0 weatherCodeNight 2107 1" at bounding box center [308, 242] width 201 height 43
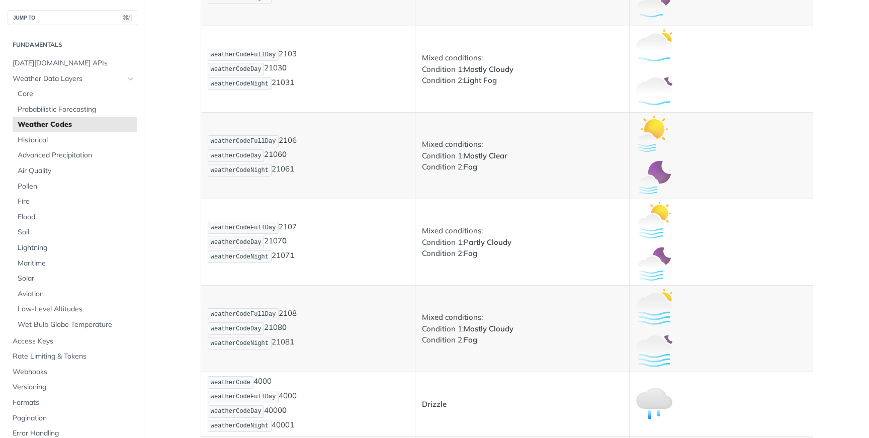
click at [290, 259] on p "weatherCodeFullDay 2107 weatherCodeDay 2107 0 weatherCodeNight 2107 1" at bounding box center [308, 242] width 201 height 43
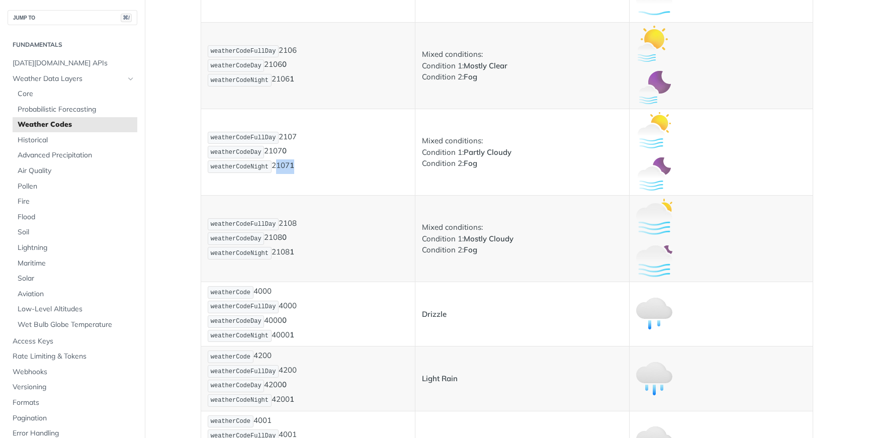
scroll to position [1155, 0]
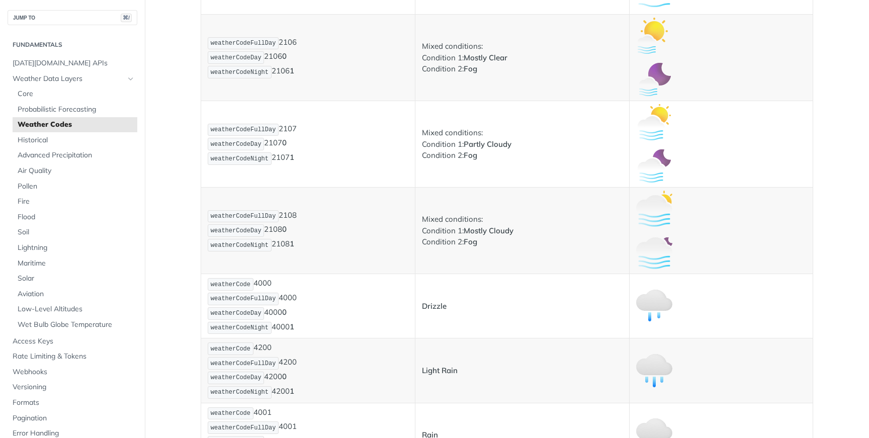
click at [290, 215] on p "weatherCodeFullDay 2108 weatherCodeDay 2108 0 weatherCodeNight 2108 1" at bounding box center [308, 230] width 201 height 43
click at [278, 230] on p "weatherCodeFullDay 2108 weatherCodeDay 2108 0 weatherCodeNight 2108 1" at bounding box center [308, 230] width 201 height 43
click at [286, 244] on p "weatherCodeFullDay 2108 weatherCodeDay 2108 0 weatherCodeNight 2108 1" at bounding box center [308, 230] width 201 height 43
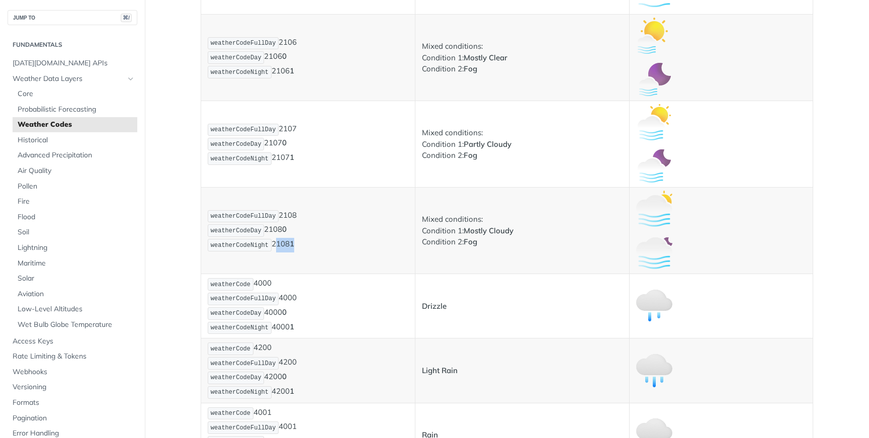
click at [286, 244] on p "weatherCodeFullDay 2108 weatherCodeDay 2108 0 weatherCodeNight 2108 1" at bounding box center [308, 230] width 201 height 43
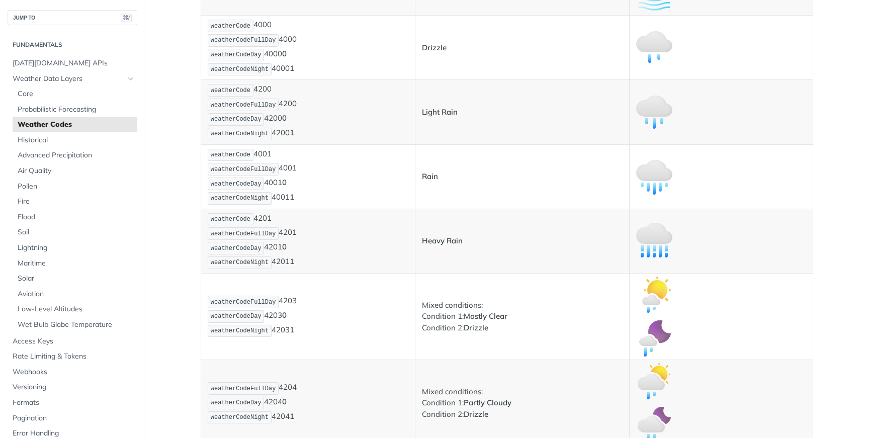
scroll to position [1415, 0]
click at [266, 88] on p "weatherCode 4200 weatherCodeFullDay 4200 weatherCodeDay 4200 0 weatherCodeNight…" at bounding box center [308, 110] width 201 height 58
click at [289, 102] on p "weatherCode 4200 weatherCodeFullDay 4200 weatherCodeDay 4200 0 weatherCodeNight…" at bounding box center [308, 110] width 201 height 58
click at [284, 117] on strong "0" at bounding box center [284, 117] width 5 height 10
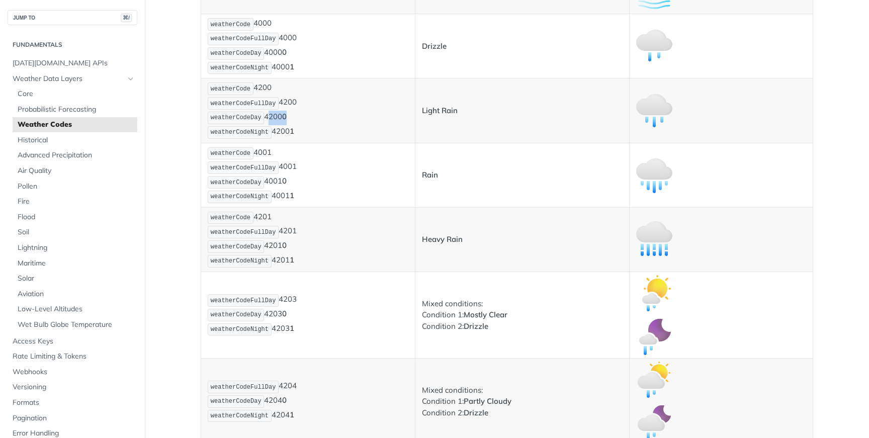
click at [284, 117] on strong "0" at bounding box center [284, 117] width 5 height 10
click at [286, 136] on p "weatherCode 4200 weatherCodeFullDay 4200 weatherCodeDay 4200 0 weatherCodeNight…" at bounding box center [308, 110] width 201 height 58
click at [263, 155] on p "weatherCode 4001 weatherCodeFullDay 4001 weatherCodeDay 4001 0 weatherCodeNight…" at bounding box center [308, 175] width 201 height 58
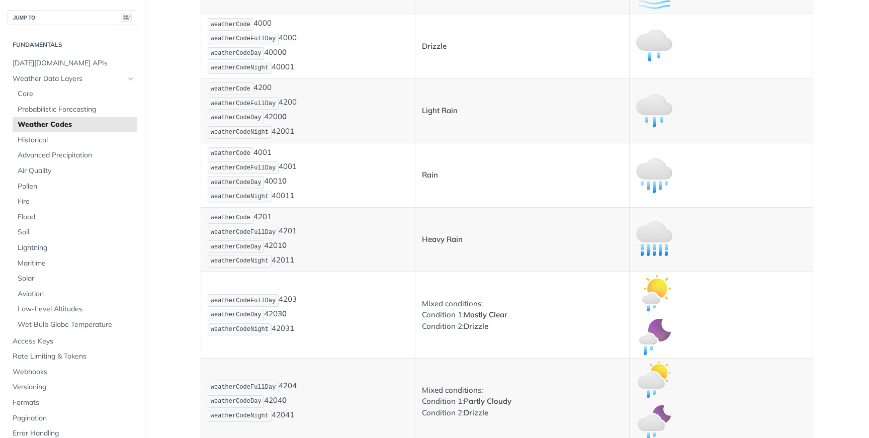
click at [279, 186] on p "weatherCode 4001 weatherCodeFullDay 4001 weatherCodeDay 4001 0 weatherCodeNight…" at bounding box center [308, 175] width 201 height 58
click at [284, 190] on p "weatherCode 4001 weatherCodeFullDay 4001 weatherCodeDay 4001 0 weatherCodeNight…" at bounding box center [308, 175] width 201 height 58
click at [283, 195] on p "weatherCode 4001 weatherCodeFullDay 4001 weatherCodeDay 4001 0 weatherCodeNight…" at bounding box center [308, 175] width 201 height 58
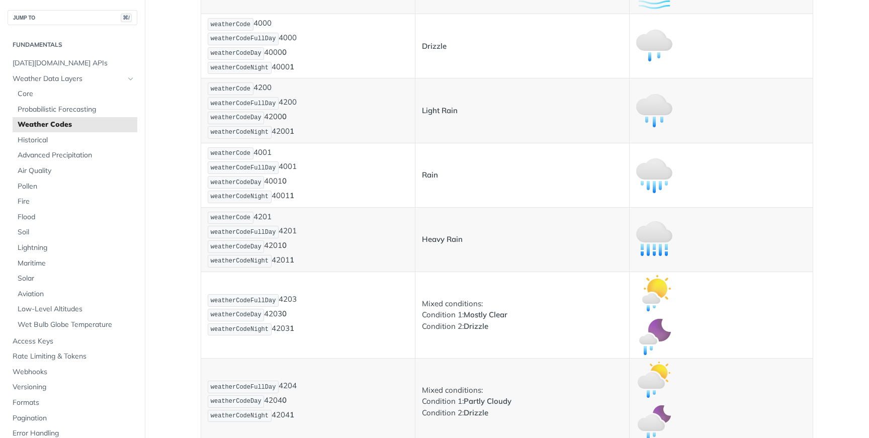
click at [268, 218] on p "weatherCode 4201 weatherCodeFullDay 4201 weatherCodeDay 4201 0 weatherCodeNight…" at bounding box center [308, 240] width 201 height 58
click at [277, 246] on p "weatherCode 4201 weatherCodeFullDay 4201 weatherCodeDay 4201 0 weatherCodeNight…" at bounding box center [308, 240] width 201 height 58
click at [285, 257] on p "weatherCode 4201 weatherCodeFullDay 4201 weatherCodeDay 4201 0 weatherCodeNight…" at bounding box center [308, 240] width 201 height 58
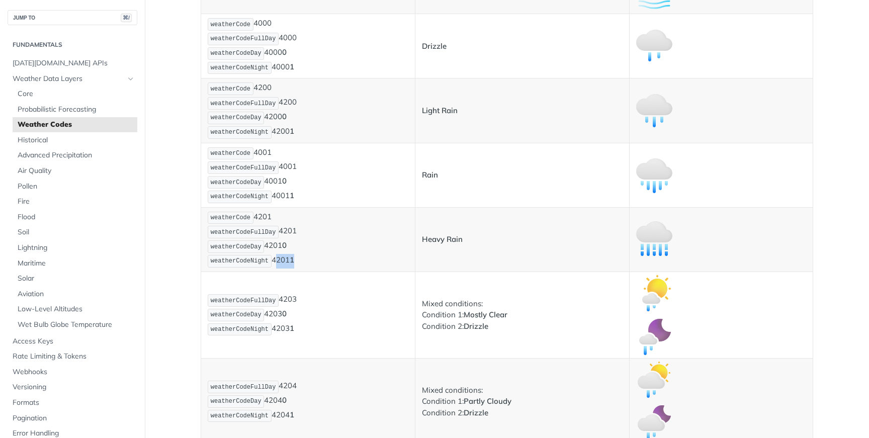
click at [285, 257] on p "weatherCode 4201 weatherCodeFullDay 4201 weatherCodeDay 4201 0 weatherCodeNight…" at bounding box center [308, 240] width 201 height 58
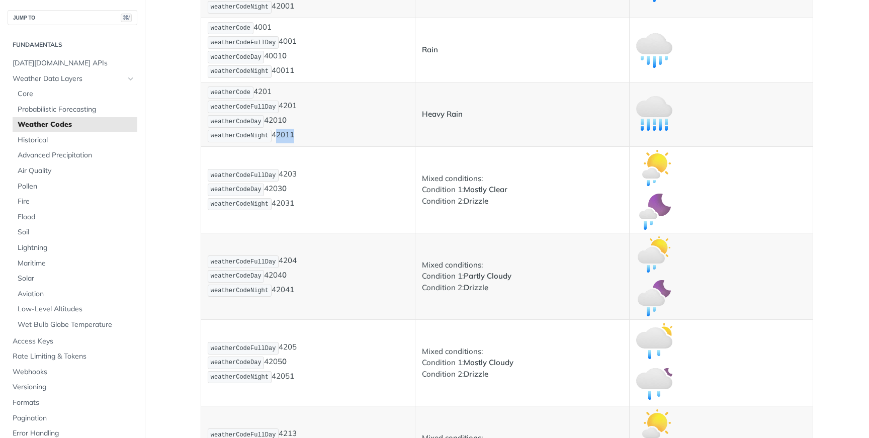
scroll to position [1569, 0]
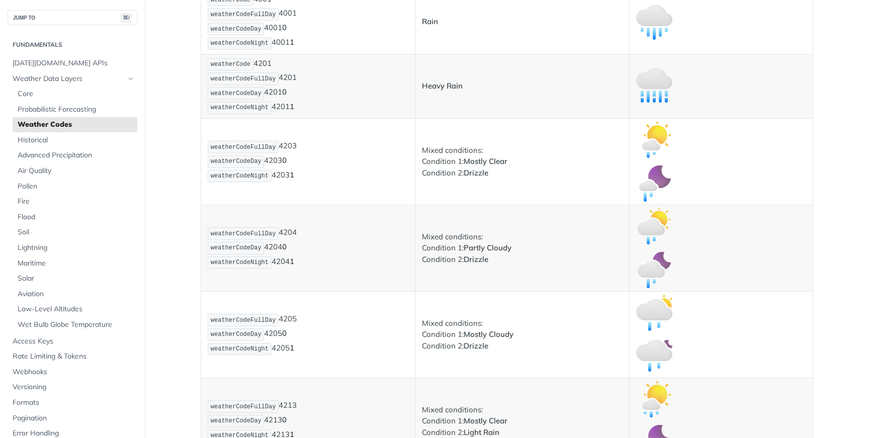
click at [295, 143] on p "weatherCodeFullDay 4203 weatherCodeDay 4203 0 weatherCodeNight 4203 1" at bounding box center [308, 161] width 201 height 43
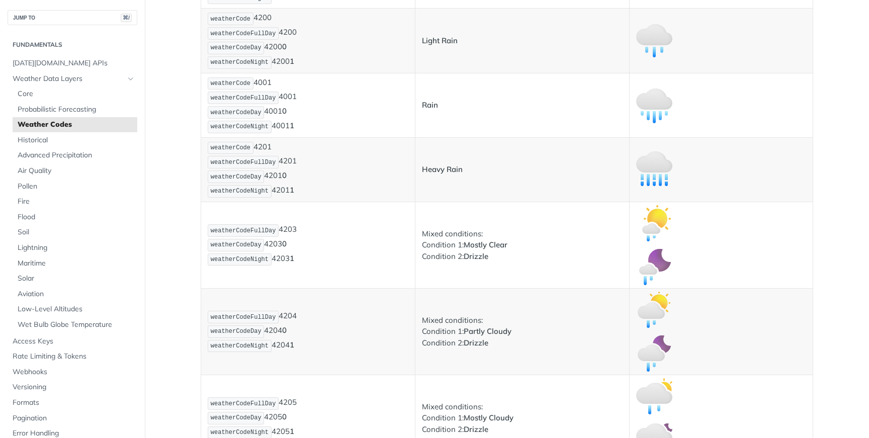
scroll to position [1495, 0]
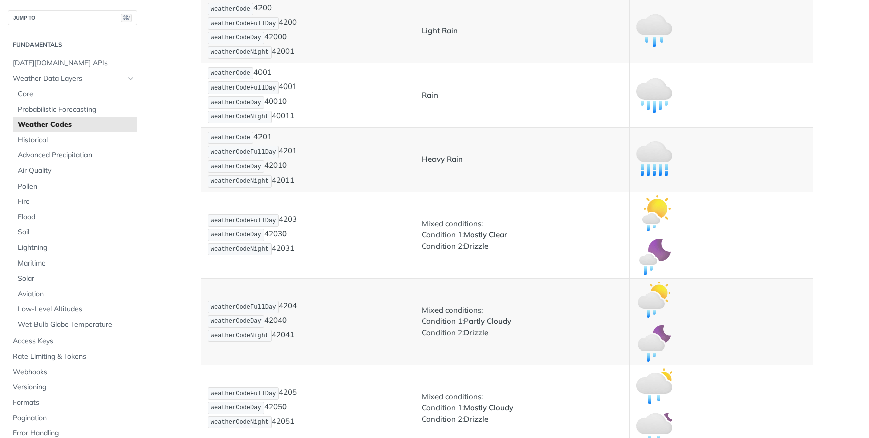
click at [289, 221] on p "weatherCodeFullDay 4203 weatherCodeDay 4203 0 weatherCodeNight 4203 1" at bounding box center [308, 234] width 201 height 43
click at [275, 233] on p "weatherCodeFullDay 4203 weatherCodeDay 4203 0 weatherCodeNight 4203 1" at bounding box center [308, 234] width 201 height 43
click at [286, 247] on p "weatherCodeFullDay 4203 weatherCodeDay 4203 0 weatherCodeNight 4203 1" at bounding box center [308, 234] width 201 height 43
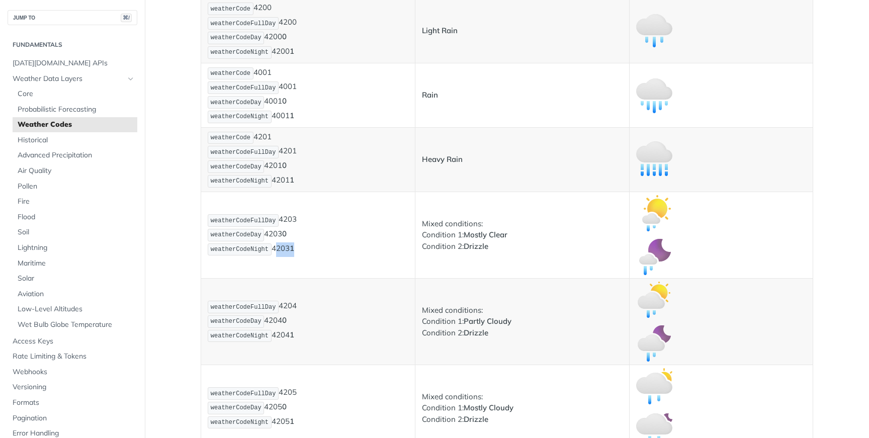
click at [286, 247] on p "weatherCodeFullDay 4203 weatherCodeDay 4203 0 weatherCodeNight 4203 1" at bounding box center [308, 234] width 201 height 43
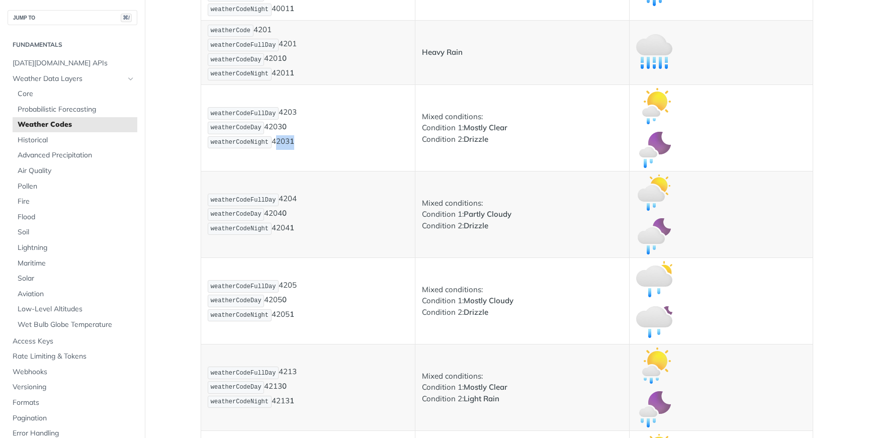
scroll to position [1631, 0]
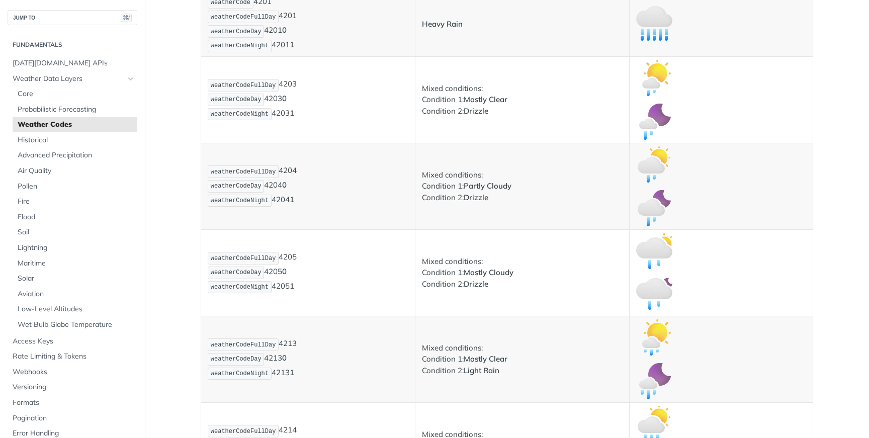
click at [290, 176] on p "weatherCodeFullDay 4204 weatherCodeDay 4204 0 weatherCodeNight 4204 1" at bounding box center [308, 185] width 201 height 43
click at [290, 172] on p "weatherCodeFullDay 4204 weatherCodeDay 4204 0 weatherCodeNight 4204 1" at bounding box center [308, 185] width 201 height 43
click at [277, 183] on p "weatherCodeFullDay 4204 weatherCodeDay 4204 0 weatherCodeNight 4204 1" at bounding box center [308, 185] width 201 height 43
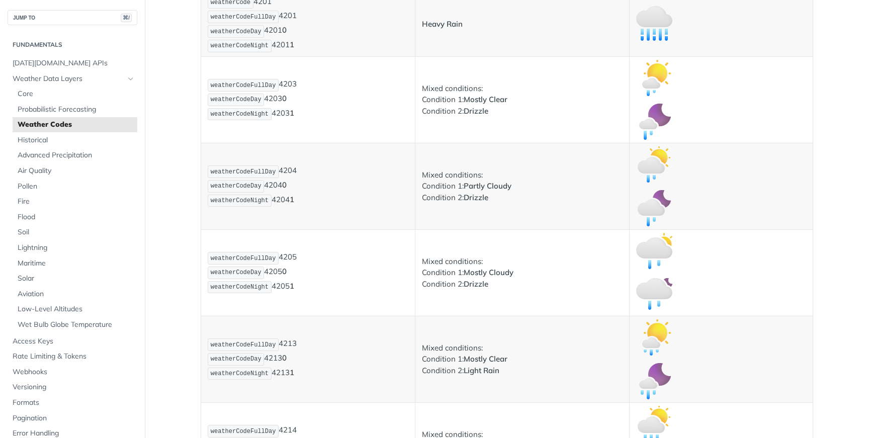
click at [294, 201] on strong "1" at bounding box center [292, 200] width 5 height 10
click at [277, 198] on p "weatherCodeFullDay 4204 weatherCodeDay 4204 0 weatherCodeNight 4204 1" at bounding box center [308, 185] width 201 height 43
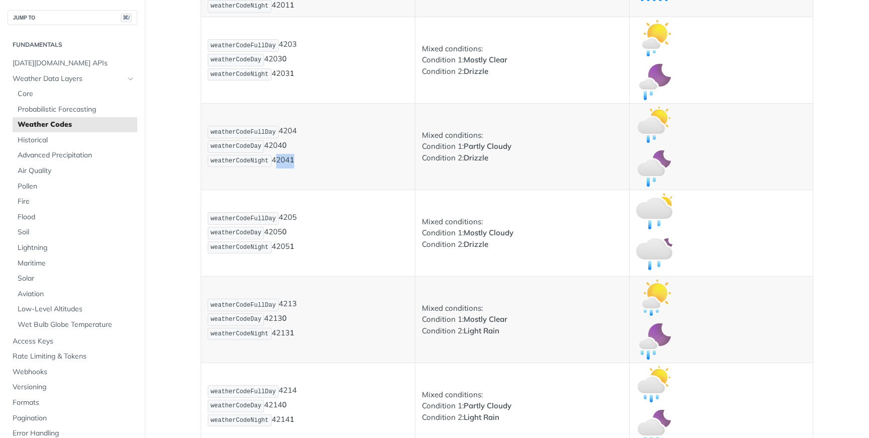
scroll to position [1679, 0]
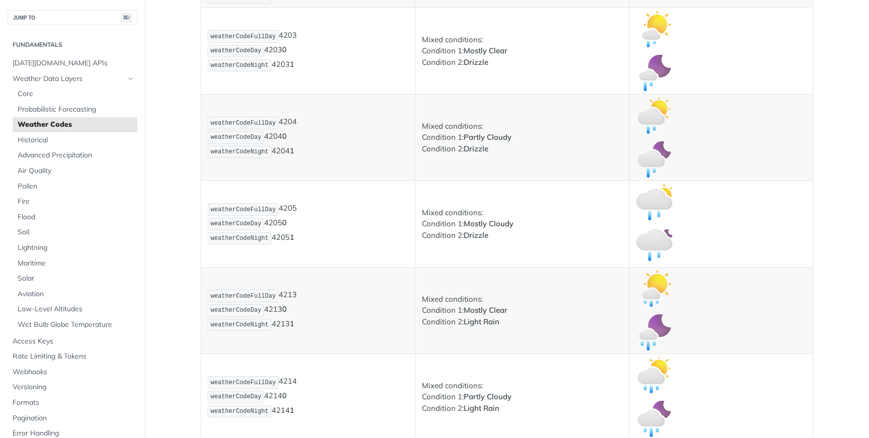
click at [295, 212] on p "weatherCodeFullDay 4205 weatherCodeDay 4205 0 weatherCodeNight 4205 1" at bounding box center [308, 223] width 201 height 43
click at [285, 221] on strong "0" at bounding box center [284, 223] width 5 height 10
click at [284, 238] on p "weatherCodeFullDay 4205 weatherCodeDay 4205 0 weatherCodeNight 4205 1" at bounding box center [308, 223] width 201 height 43
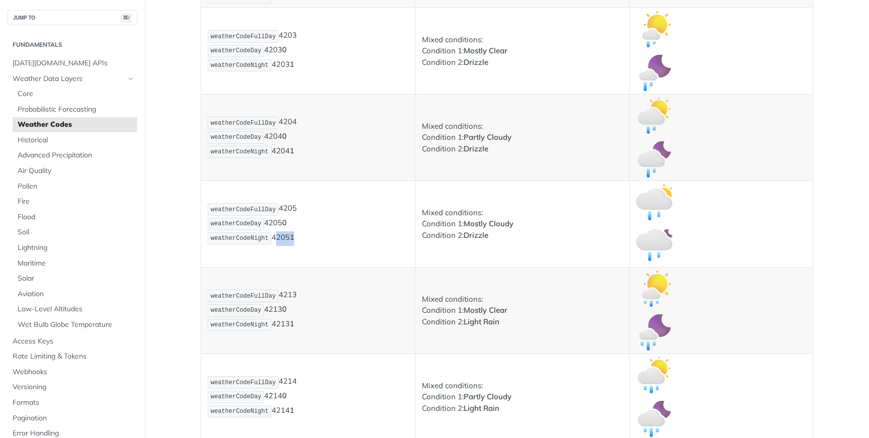
click at [284, 238] on p "weatherCodeFullDay 4205 weatherCodeDay 4205 0 weatherCodeNight 4205 1" at bounding box center [308, 223] width 201 height 43
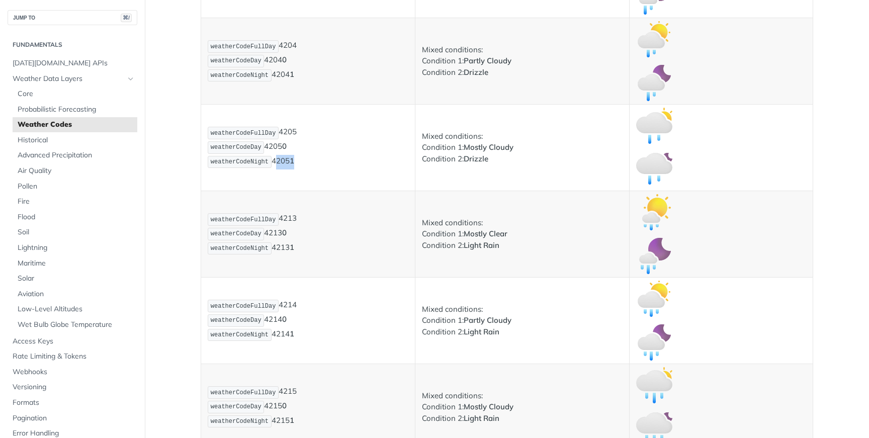
scroll to position [1818, 0]
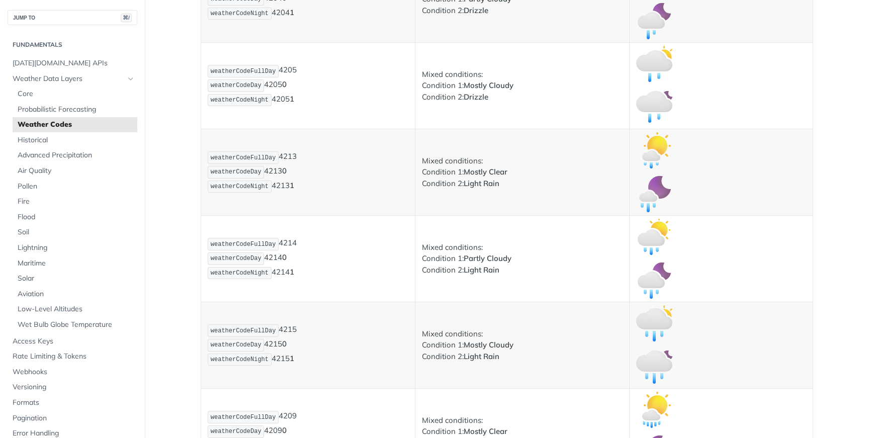
click at [297, 161] on p "weatherCodeFullDay 4213 weatherCodeDay 4213 0 weatherCodeNight 4213 1" at bounding box center [308, 171] width 201 height 43
click at [293, 150] on p "weatherCodeFullDay 4213 weatherCodeDay 4213 0 weatherCodeNight 4213 1" at bounding box center [308, 171] width 201 height 43
click at [275, 166] on p "weatherCodeFullDay 4213 weatherCodeDay 4213 0 weatherCodeNight 4213 1" at bounding box center [308, 171] width 201 height 43
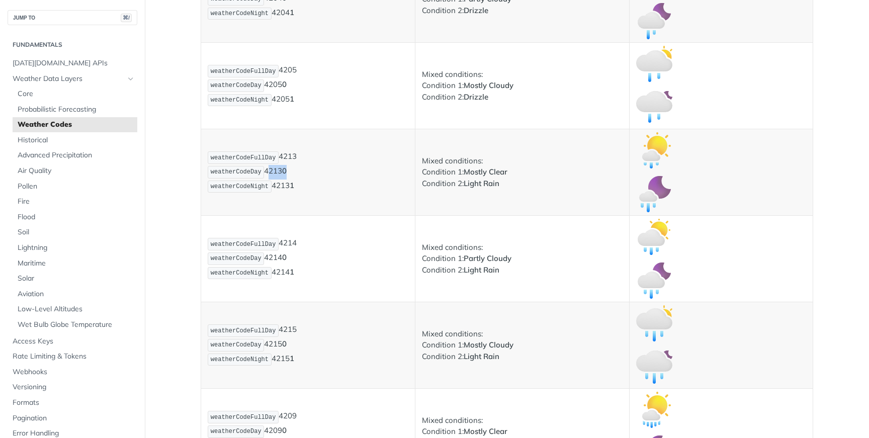
click at [275, 166] on p "weatherCodeFullDay 4213 weatherCodeDay 4213 0 weatherCodeNight 4213 1" at bounding box center [308, 171] width 201 height 43
click at [287, 185] on p "weatherCodeFullDay 4213 weatherCodeDay 4213 0 weatherCodeNight 4213 1" at bounding box center [308, 171] width 201 height 43
click at [292, 241] on p "weatherCodeFullDay 4214 weatherCodeDay 4214 0 weatherCodeNight 4214 1" at bounding box center [308, 258] width 201 height 43
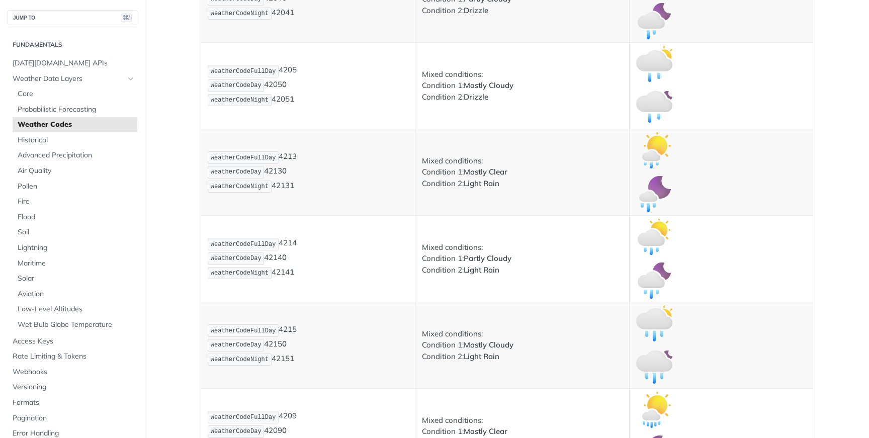
click at [273, 264] on p "weatherCodeFullDay 4214 weatherCodeDay 4214 0 weatherCodeNight 4214 1" at bounding box center [308, 258] width 201 height 43
click at [273, 253] on p "weatherCodeFullDay 4214 weatherCodeDay 4214 0 weatherCodeNight 4214 1" at bounding box center [308, 258] width 201 height 43
click at [283, 268] on p "weatherCodeFullDay 4214 weatherCodeDay 4214 0 weatherCodeNight 4214 1" at bounding box center [308, 258] width 201 height 43
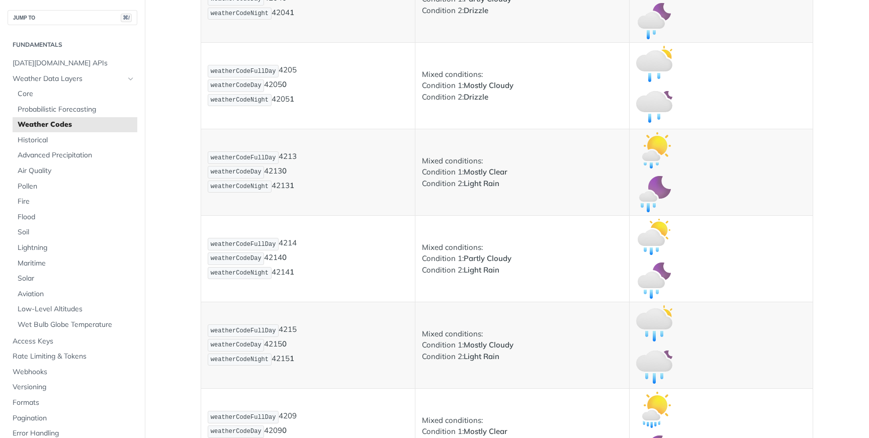
click at [296, 328] on p "weatherCodeFullDay 4215 weatherCodeDay 4215 0 weatherCodeNight 4215 1" at bounding box center [308, 344] width 201 height 43
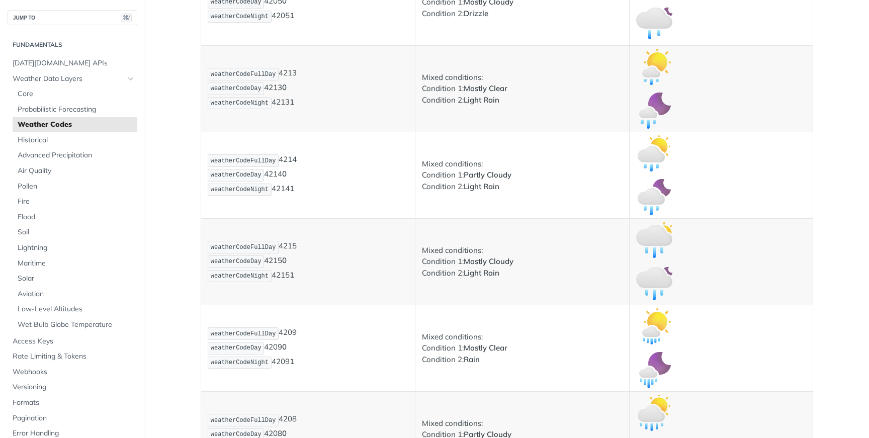
scroll to position [1935, 0]
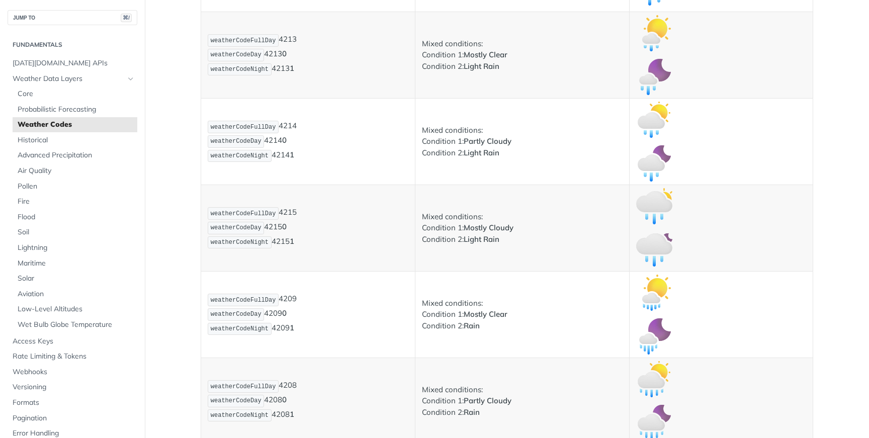
click at [285, 231] on strong "0" at bounding box center [284, 227] width 5 height 10
click at [288, 241] on p "weatherCodeFullDay 4215 weatherCodeDay 4215 0 weatherCodeNight 4215 1" at bounding box center [308, 227] width 201 height 43
click at [296, 299] on p "weatherCodeFullDay 4209 weatherCodeDay 4209 0 weatherCodeNight 4209 1" at bounding box center [308, 314] width 201 height 43
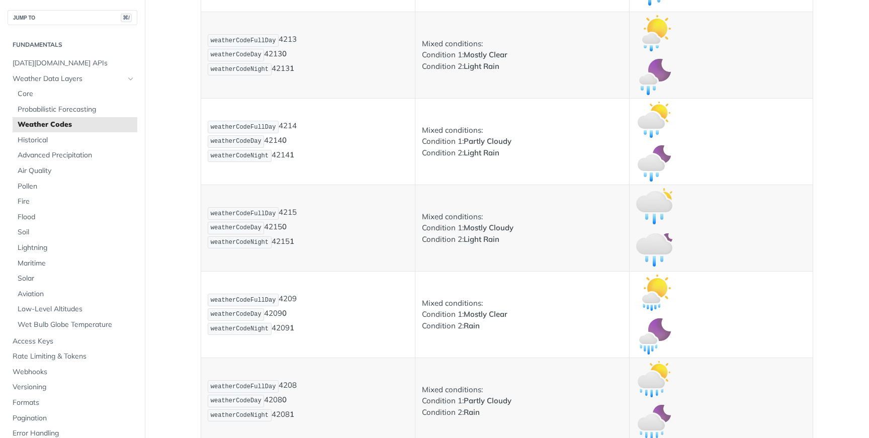
click at [296, 299] on p "weatherCodeFullDay 4209 weatherCodeDay 4209 0 weatherCodeNight 4209 1" at bounding box center [308, 314] width 201 height 43
click at [281, 312] on p "weatherCodeFullDay 4209 weatherCodeDay 4209 0 weatherCodeNight 4209 1" at bounding box center [308, 314] width 201 height 43
click at [284, 329] on p "weatherCodeFullDay 4209 weatherCodeDay 4209 0 weatherCodeNight 4209 1" at bounding box center [308, 314] width 201 height 43
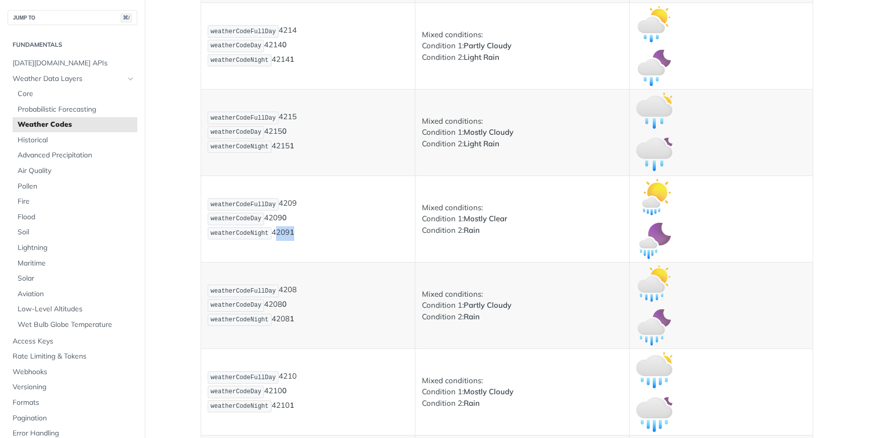
scroll to position [2125, 0]
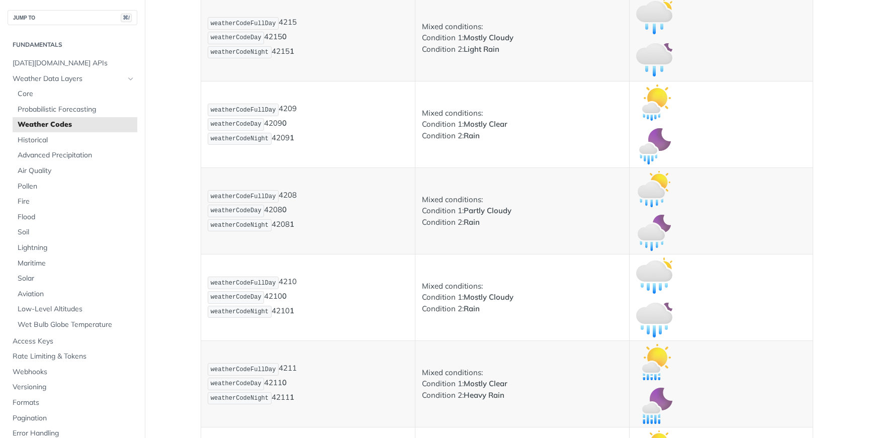
click at [295, 197] on p "weatherCodeFullDay 4208 weatherCodeDay 4208 0 weatherCodeNight 4208 1" at bounding box center [308, 210] width 201 height 43
click at [281, 211] on p "weatherCodeFullDay 4208 weatherCodeDay 4208 0 weatherCodeNight 4208 1" at bounding box center [308, 210] width 201 height 43
click at [285, 228] on p "weatherCodeFullDay 4208 weatherCodeDay 4208 0 weatherCodeNight 4208 1" at bounding box center [308, 210] width 201 height 43
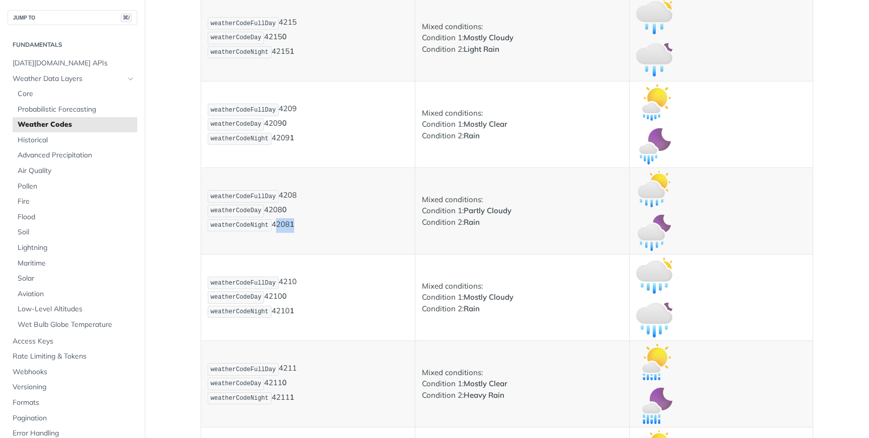
click at [285, 228] on p "weatherCodeFullDay 4208 weatherCodeDay 4208 0 weatherCodeNight 4208 1" at bounding box center [308, 210] width 201 height 43
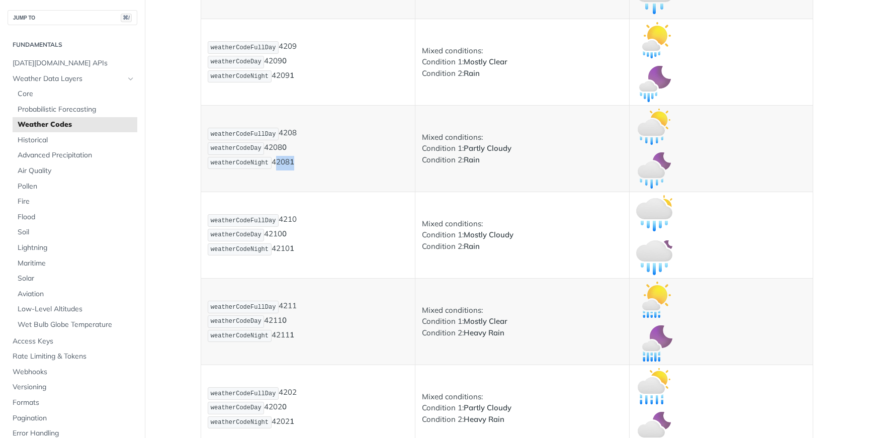
scroll to position [2198, 0]
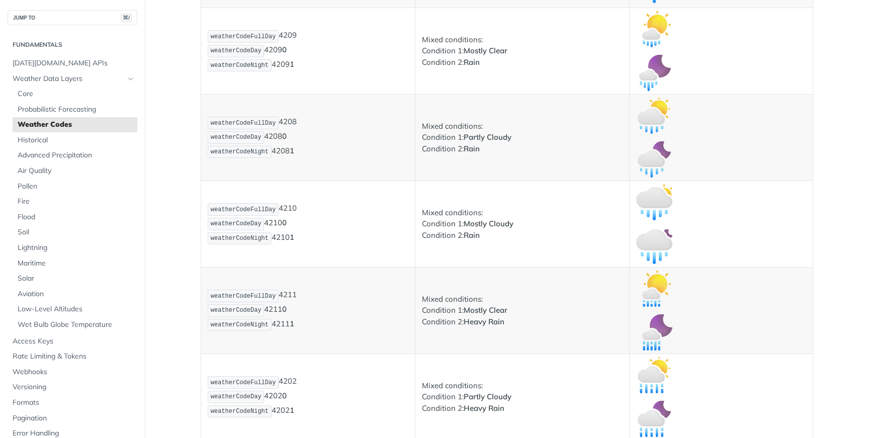
click at [294, 211] on p "weatherCodeFullDay 4210 weatherCodeDay 4210 0 weatherCodeNight 4210 1" at bounding box center [308, 223] width 201 height 43
click at [280, 229] on p "weatherCodeFullDay 4210 weatherCodeDay 4210 0 weatherCodeNight 4210 1" at bounding box center [308, 223] width 201 height 43
click at [281, 222] on p "weatherCodeFullDay 4210 weatherCodeDay 4210 0 weatherCodeNight 4210 1" at bounding box center [308, 223] width 201 height 43
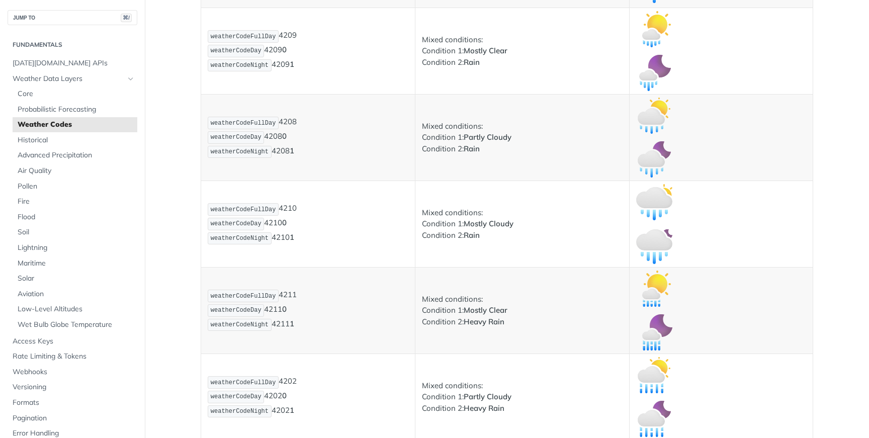
click at [281, 237] on p "weatherCodeFullDay 4210 weatherCodeDay 4210 0 weatherCodeNight 4210 1" at bounding box center [308, 223] width 201 height 43
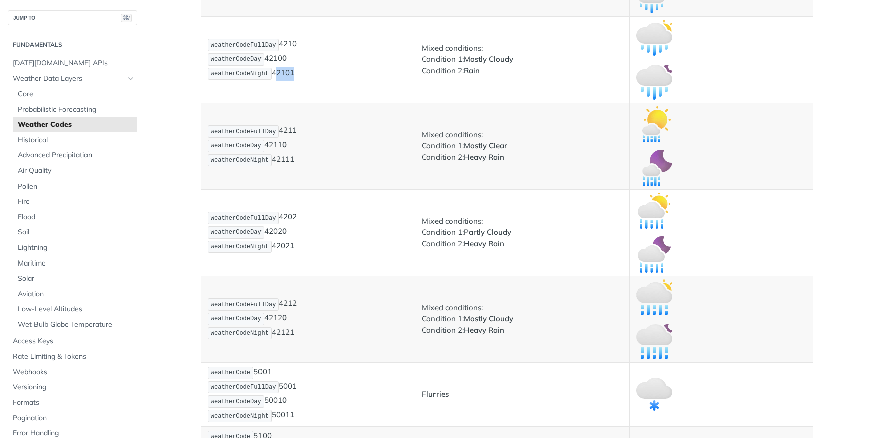
scroll to position [2367, 0]
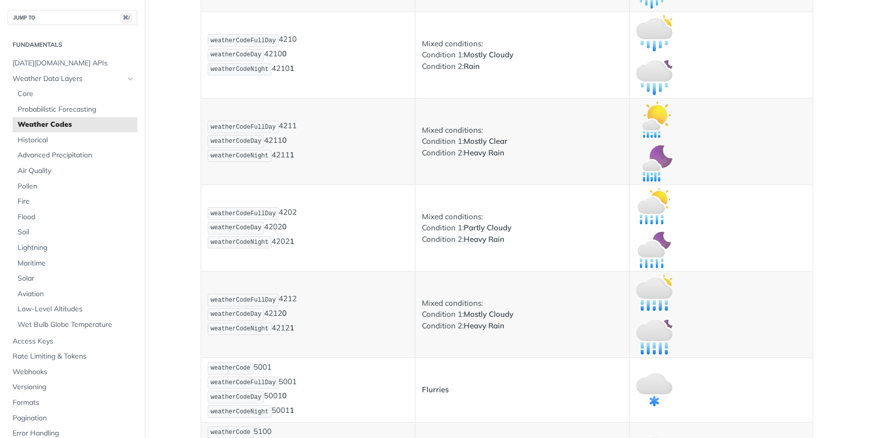
click at [293, 124] on p "weatherCodeFullDay 4211 weatherCodeDay 4211 0 weatherCodeNight 4211 1" at bounding box center [308, 141] width 201 height 43
click at [284, 145] on p "weatherCodeFullDay 4211 weatherCodeDay 4211 0 weatherCodeNight 4211 1" at bounding box center [308, 141] width 201 height 43
click at [287, 158] on p "weatherCodeFullDay 4211 weatherCodeDay 4211 0 weatherCodeNight 4211 1" at bounding box center [308, 141] width 201 height 43
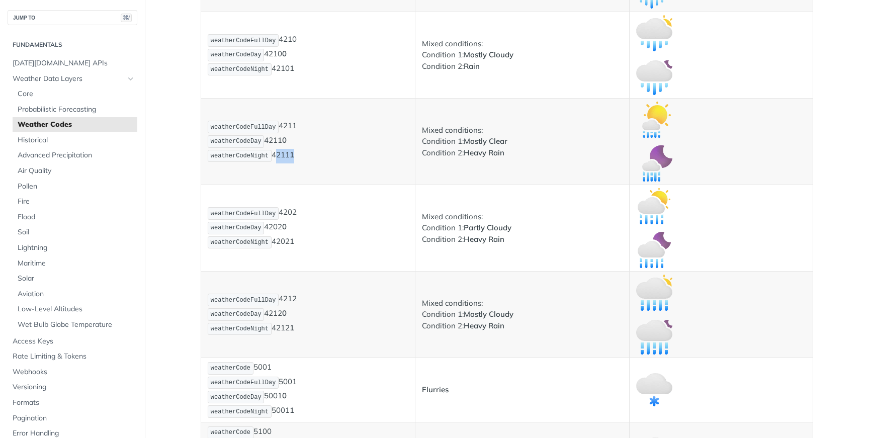
click at [287, 158] on p "weatherCodeFullDay 4211 weatherCodeDay 4211 0 weatherCodeNight 4211 1" at bounding box center [308, 141] width 201 height 43
click at [291, 211] on p "weatherCodeFullDay 4202 weatherCodeDay 4202 0 weatherCodeNight 4202 1" at bounding box center [308, 227] width 201 height 43
click at [285, 227] on strong "0" at bounding box center [284, 227] width 5 height 10
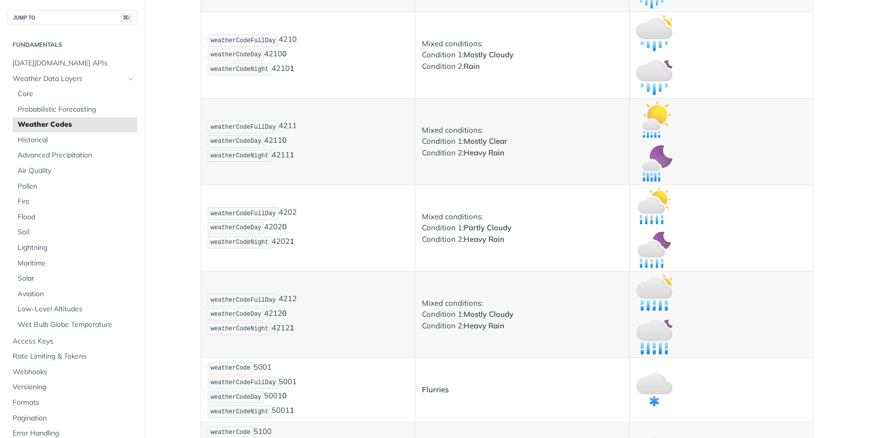
click at [283, 240] on p "weatherCodeFullDay 4202 weatherCodeDay 4202 0 weatherCodeNight 4202 1" at bounding box center [308, 227] width 201 height 43
click at [282, 299] on p "weatherCodeFullDay 4212 weatherCodeDay 4212 0 weatherCodeNight 4212 1" at bounding box center [308, 314] width 201 height 43
click at [288, 299] on p "weatherCodeFullDay 4212 weatherCodeDay 4212 0 weatherCodeNight 4212 1" at bounding box center [308, 314] width 201 height 43
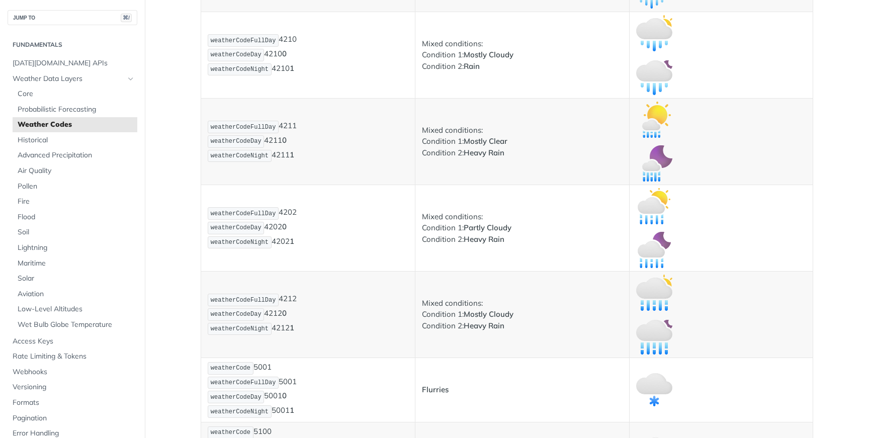
click at [280, 313] on p "weatherCodeFullDay 4212 weatherCodeDay 4212 0 weatherCodeNight 4212 1" at bounding box center [308, 314] width 201 height 43
click at [289, 331] on p "weatherCodeFullDay 4212 weatherCodeDay 4212 0 weatherCodeNight 4212 1" at bounding box center [308, 314] width 201 height 43
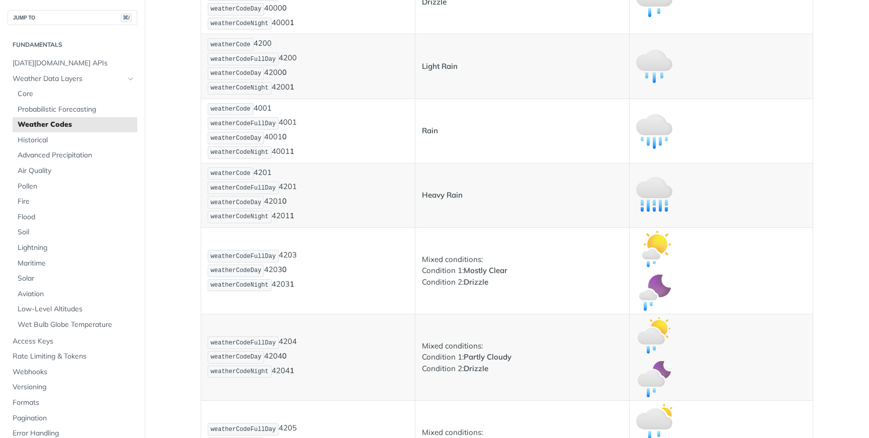
scroll to position [1465, 0]
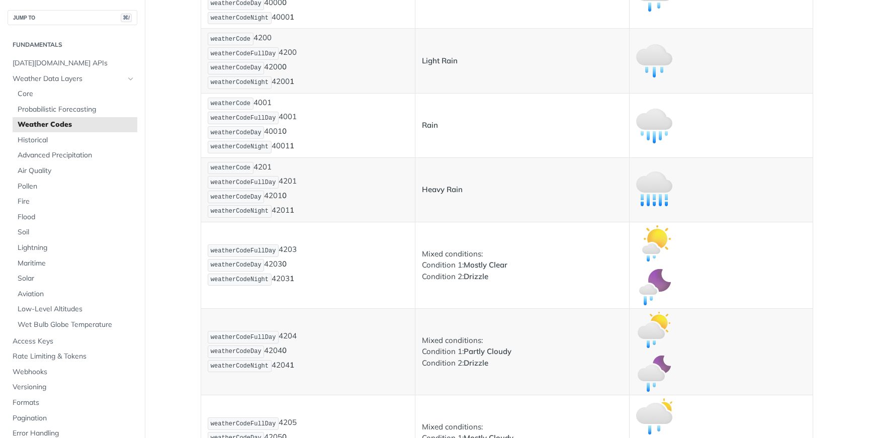
click at [255, 116] on span "weatherCodeFullDay" at bounding box center [243, 118] width 65 height 7
click at [34, 18] on button "JUMP TO ⌘/" at bounding box center [73, 17] width 130 height 15
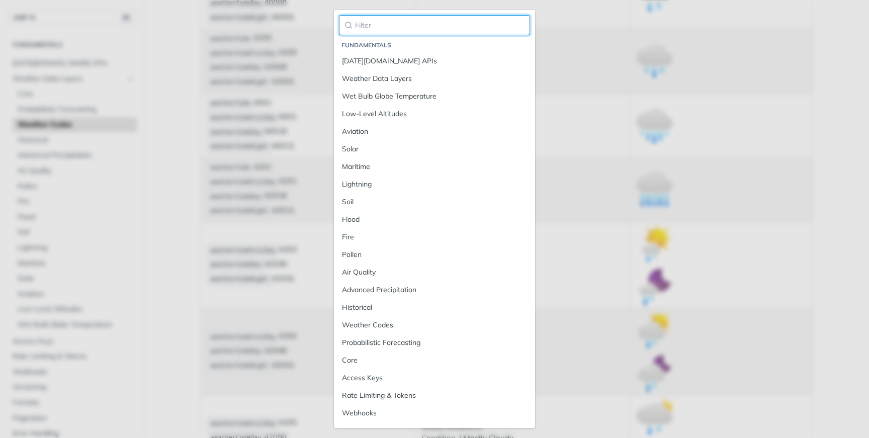
paste input "weatherCodeFullDay"
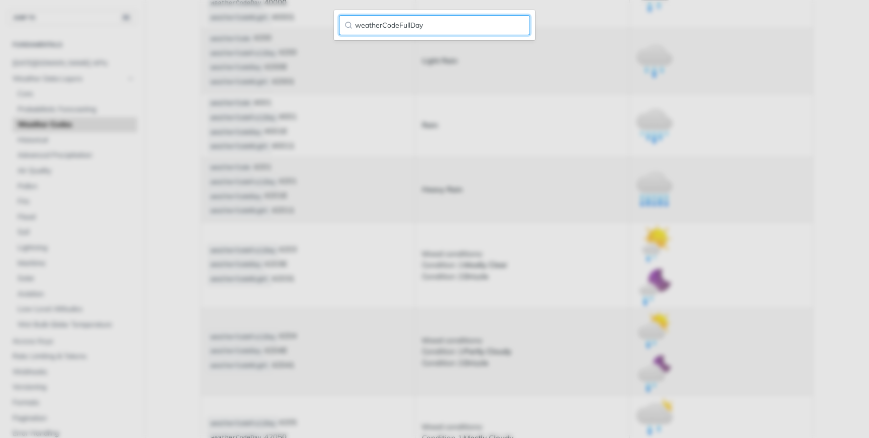
type input "weatherCodeFullDay"
click at [516, 26] on input "weatherCodeFullDay" at bounding box center [434, 25] width 191 height 20
click at [517, 26] on input "weatherCodeFullDay" at bounding box center [434, 25] width 191 height 20
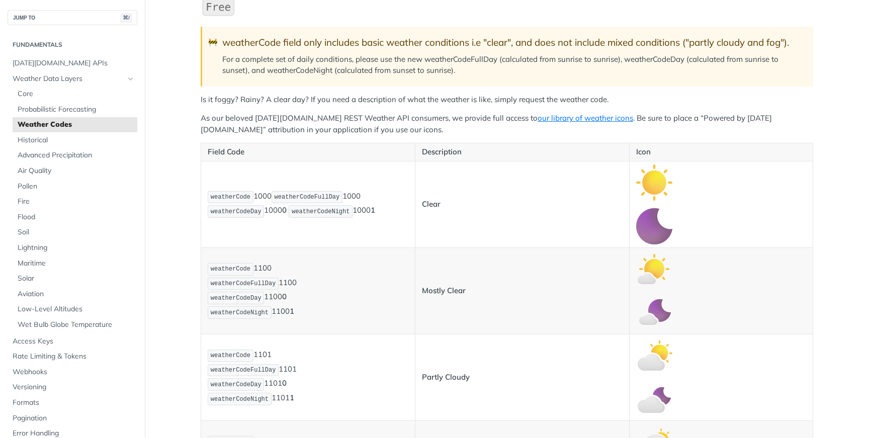
scroll to position [127, 0]
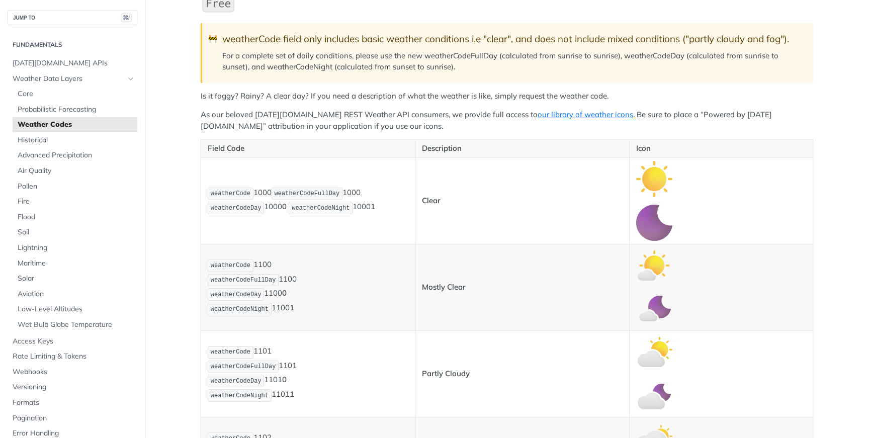
click at [372, 204] on p "weatherCode 1000 weatherCodeFullDay 1000 weatherCodeDay 1000 0 weatherCodeNight…" at bounding box center [308, 201] width 201 height 29
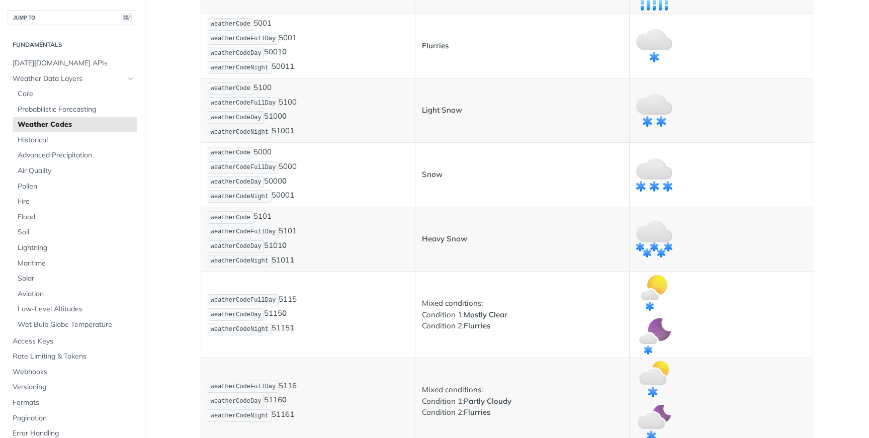
scroll to position [2663, 0]
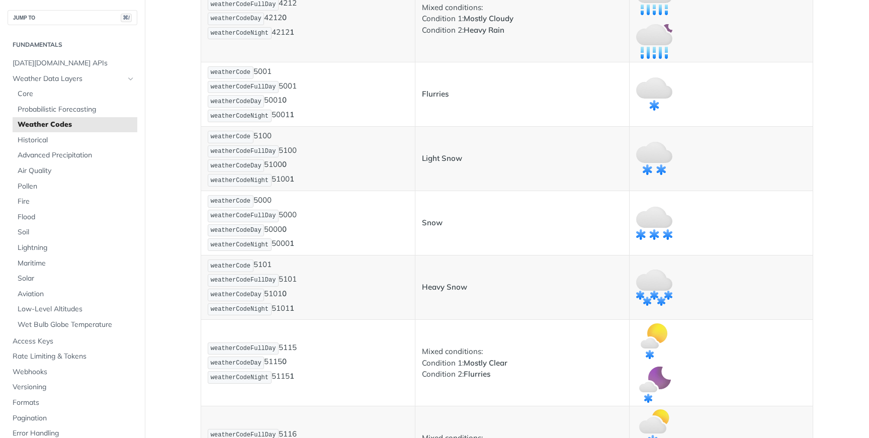
click at [268, 71] on p "weatherCode 5001 weatherCodeFullDay 5001 weatherCodeDay 5001 0 weatherCodeNight…" at bounding box center [308, 94] width 201 height 58
click at [284, 100] on strong "0" at bounding box center [284, 101] width 5 height 10
click at [288, 117] on p "weatherCode 5001 weatherCodeFullDay 5001 weatherCodeDay 5001 0 weatherCodeNight…" at bounding box center [308, 94] width 201 height 58
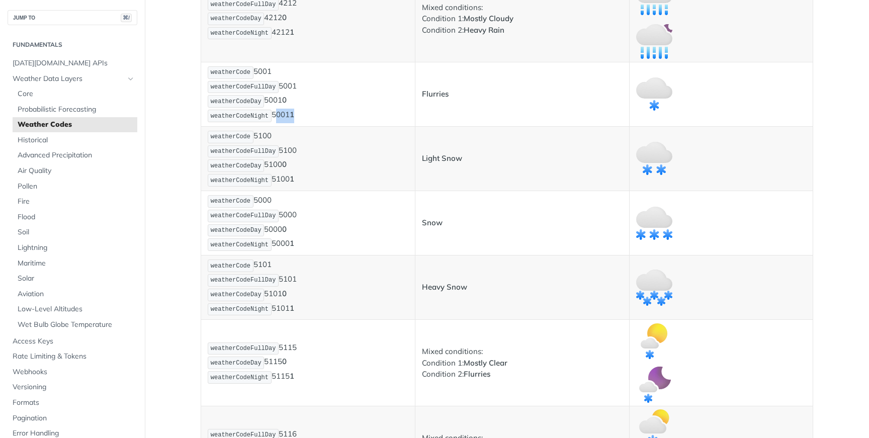
click at [288, 117] on p "weatherCode 5001 weatherCodeFullDay 5001 weatherCodeDay 5001 0 weatherCodeNight…" at bounding box center [308, 94] width 201 height 58
click at [264, 137] on p "weatherCode 5100 weatherCodeFullDay 5100 weatherCodeDay 5100 0 weatherCodeNight…" at bounding box center [308, 159] width 201 height 58
click at [280, 164] on p "weatherCode 5100 weatherCodeFullDay 5100 weatherCodeDay 5100 0 weatherCodeNight…" at bounding box center [308, 159] width 201 height 58
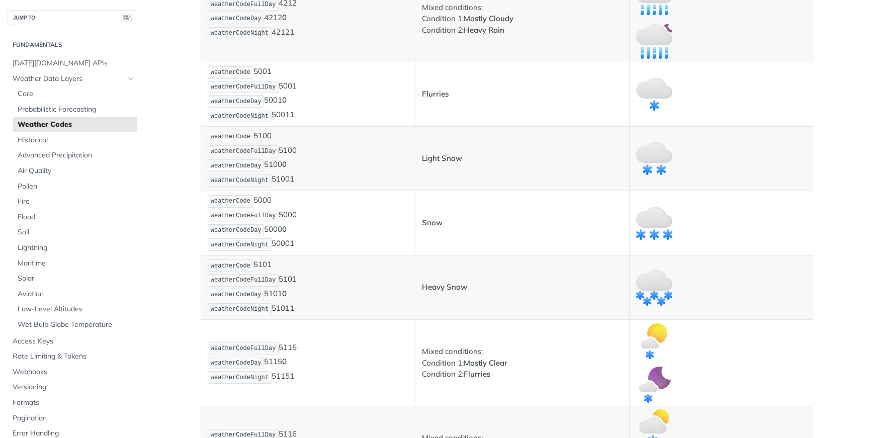
click at [282, 179] on p "weatherCode 5100 weatherCodeFullDay 5100 weatherCodeDay 5100 0 weatherCodeNight…" at bounding box center [308, 159] width 201 height 58
click at [269, 197] on p "weatherCode 5000 weatherCodeFullDay 5000 weatherCodeDay 5000 0 weatherCodeNight…" at bounding box center [308, 223] width 201 height 58
click at [285, 226] on strong "0" at bounding box center [284, 229] width 5 height 10
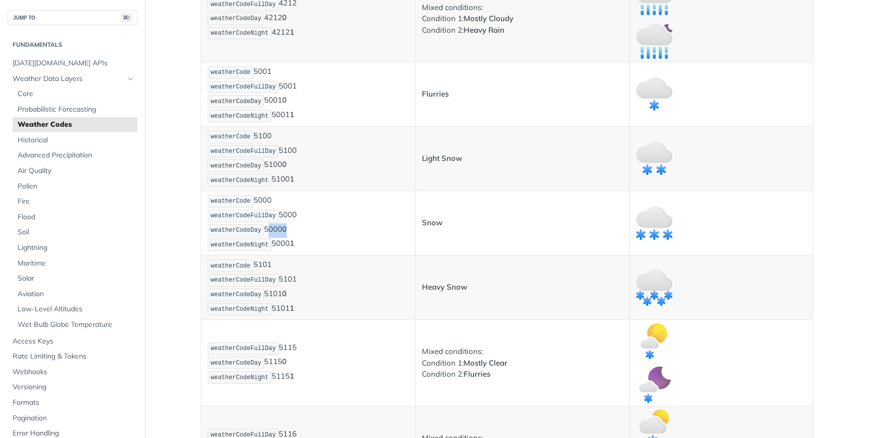
click at [285, 226] on strong "0" at bounding box center [284, 229] width 5 height 10
click at [283, 242] on p "weatherCode 5000 weatherCodeFullDay 5000 weatherCodeDay 5000 0 weatherCodeNight…" at bounding box center [308, 223] width 201 height 58
click at [267, 266] on p "weatherCode 5101 weatherCodeFullDay 5101 weatherCodeDay 5101 0 weatherCodeNight…" at bounding box center [308, 288] width 201 height 58
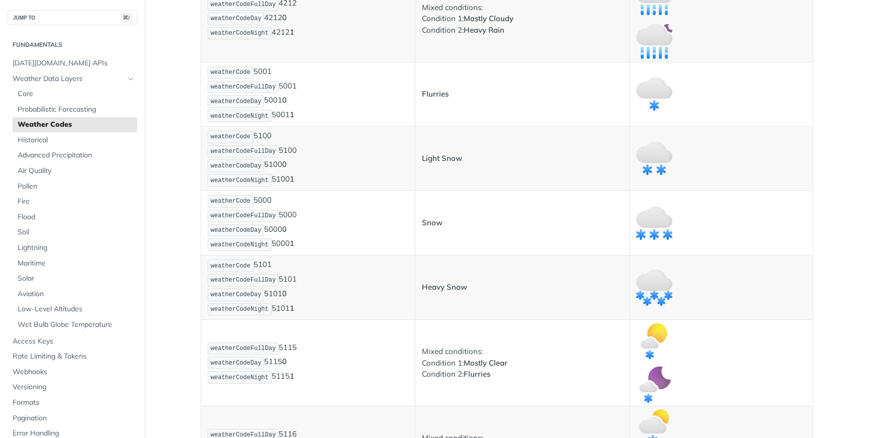
click at [279, 296] on p "weatherCode 5101 weatherCodeFullDay 5101 weatherCodeDay 5101 0 weatherCodeNight…" at bounding box center [308, 288] width 201 height 58
click at [286, 310] on p "weatherCode 5101 weatherCodeFullDay 5101 weatherCodeDay 5101 0 weatherCodeNight…" at bounding box center [308, 288] width 201 height 58
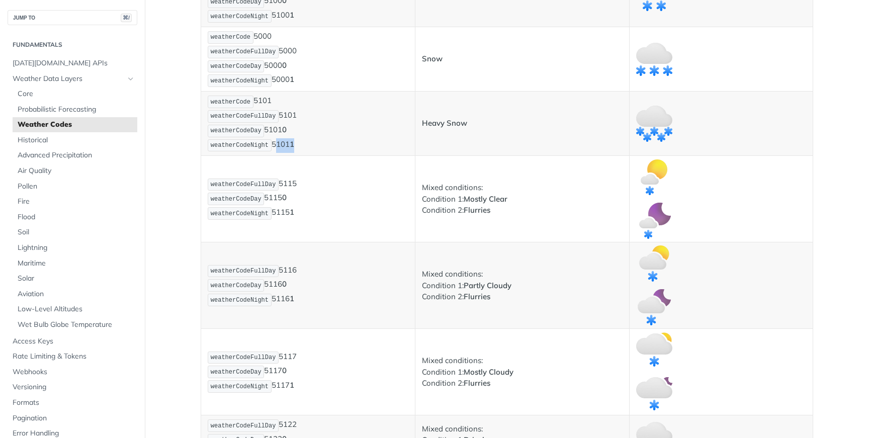
scroll to position [2837, 0]
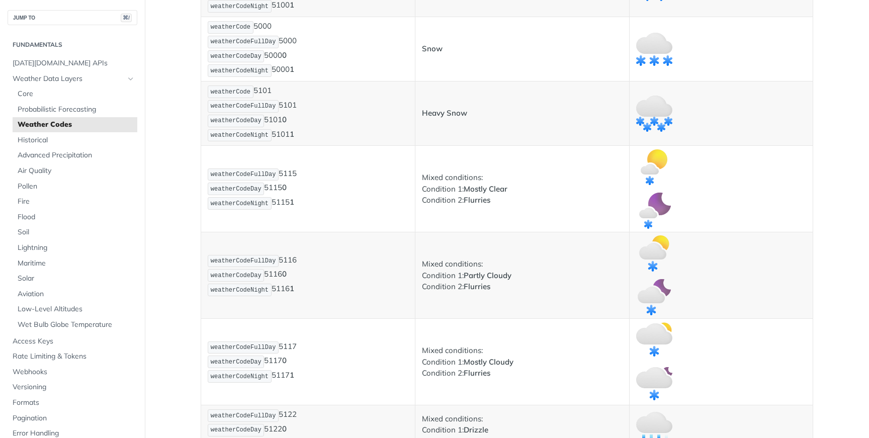
click at [301, 174] on p "weatherCodeFullDay 5115 weatherCodeDay 5115 0 weatherCodeNight 5115 1" at bounding box center [308, 188] width 201 height 43
click at [298, 174] on p "weatherCodeFullDay 5115 weatherCodeDay 5115 0 weatherCodeNight 5115 1" at bounding box center [308, 188] width 201 height 43
click at [291, 171] on p "weatherCodeFullDay 5115 weatherCodeDay 5115 0 weatherCodeNight 5115 1" at bounding box center [308, 188] width 201 height 43
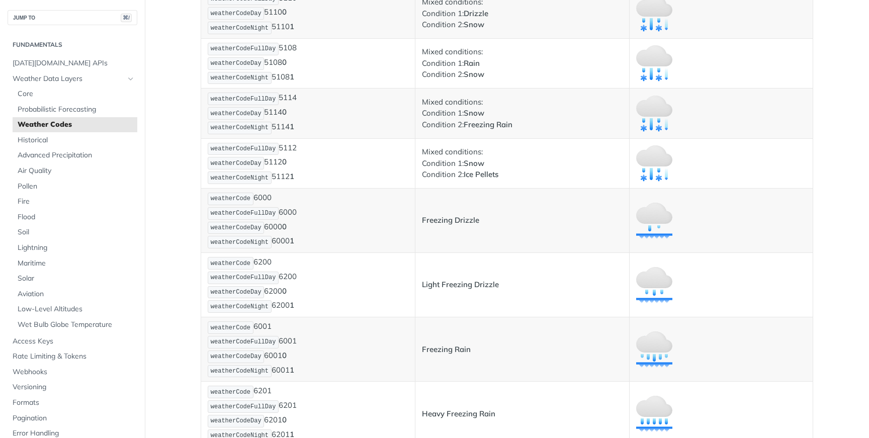
scroll to position [4092, 0]
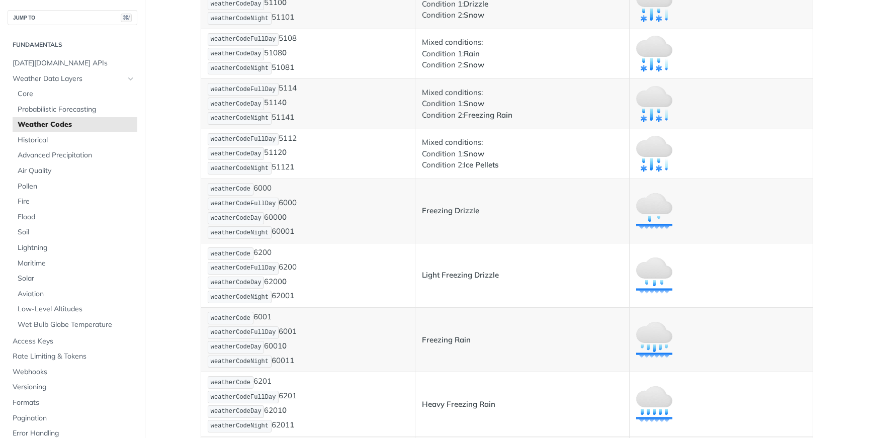
click at [260, 189] on p "weatherCode 6000 weatherCodeFullDay 6000 weatherCodeDay 6000 0 weatherCodeNight…" at bounding box center [308, 211] width 201 height 58
click at [258, 252] on p "weatherCode 6200 weatherCodeFullDay 6200 weatherCodeDay 6200 0 weatherCodeNight…" at bounding box center [308, 275] width 201 height 58
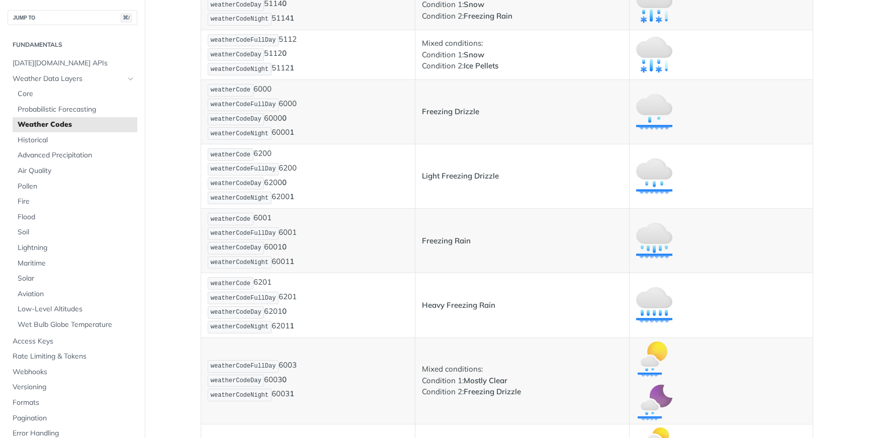
scroll to position [4322, 0]
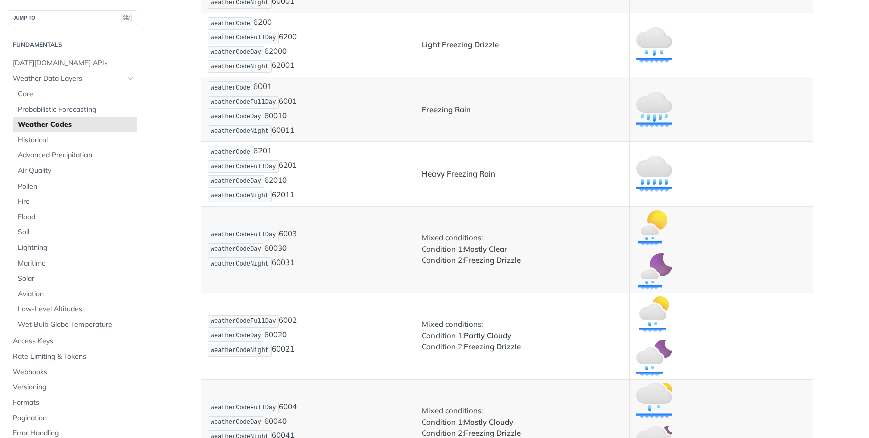
click at [268, 86] on p "weatherCode 6001 weatherCodeFullDay 6001 weatherCodeDay 6001 0 weatherCodeNight…" at bounding box center [308, 109] width 201 height 58
click at [263, 152] on p "weatherCode 6201 weatherCodeFullDay 6201 weatherCodeDay 6201 0 weatherCodeNight…" at bounding box center [308, 174] width 201 height 58
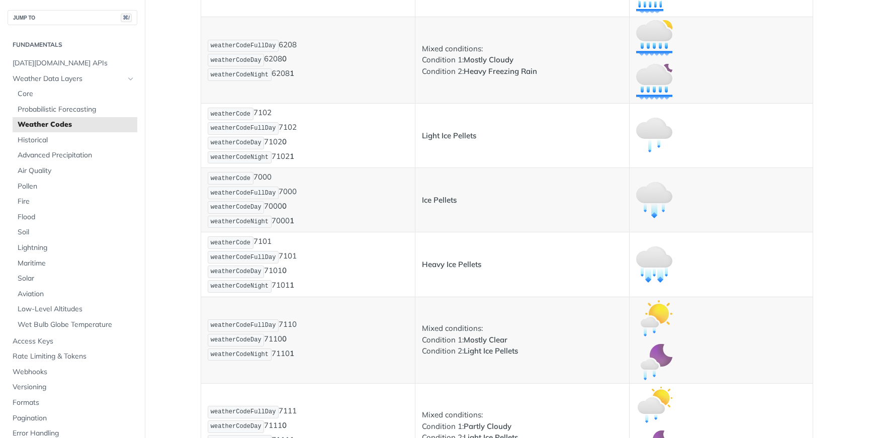
scroll to position [5699, 0]
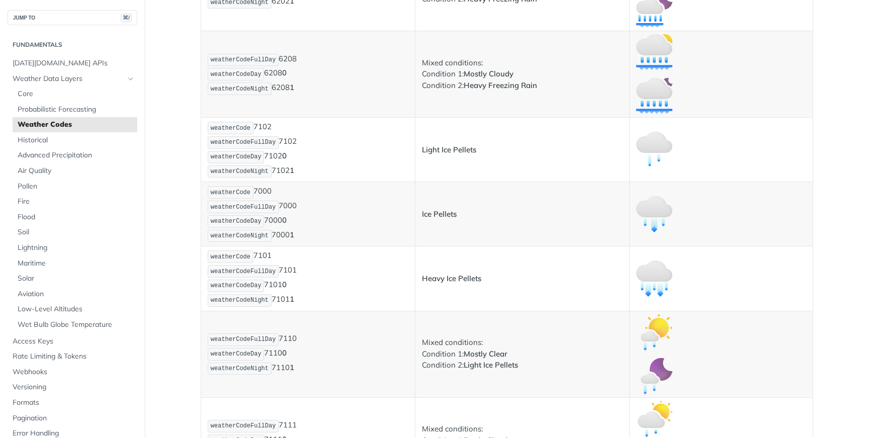
click at [268, 127] on p "weatherCode 7102 weatherCodeFullDay 7102 weatherCodeDay 7102 0 weatherCodeNight…" at bounding box center [308, 150] width 201 height 58
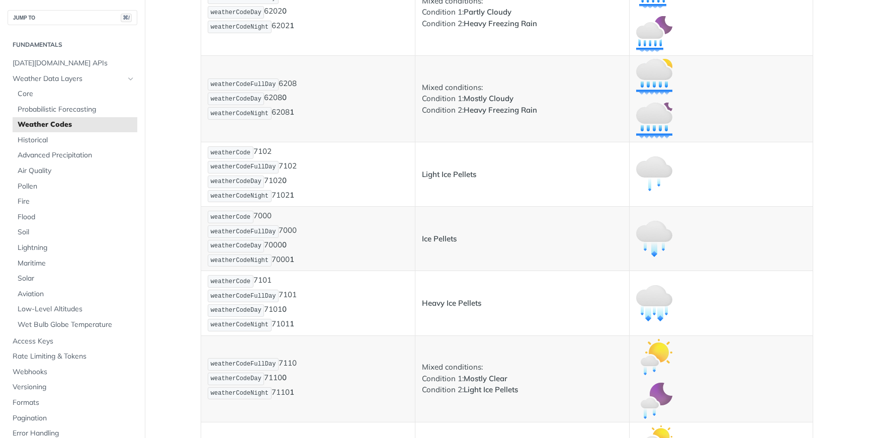
scroll to position [5673, 0]
click at [266, 220] on p "weatherCode 7000 weatherCodeFullDay 7000 weatherCodeDay 7000 0 weatherCodeNight…" at bounding box center [308, 240] width 201 height 58
click at [268, 286] on p "weatherCode 7101 weatherCodeFullDay 7101 weatherCodeDay 7101 0 weatherCodeNight…" at bounding box center [308, 305] width 201 height 58
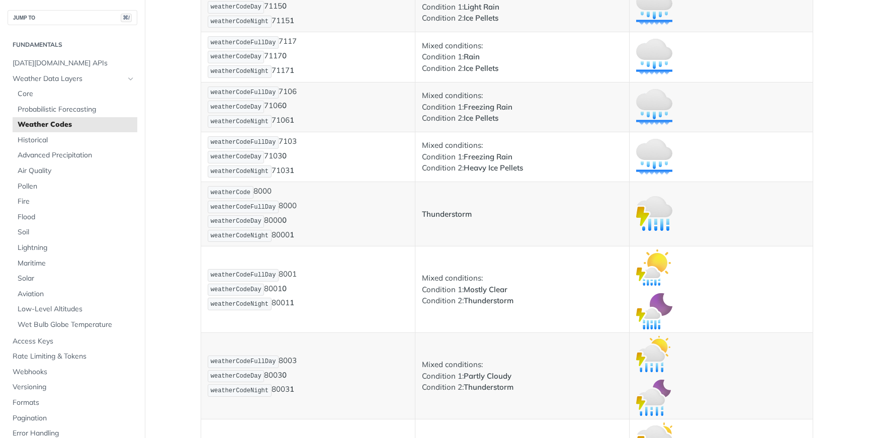
scroll to position [6863, 0]
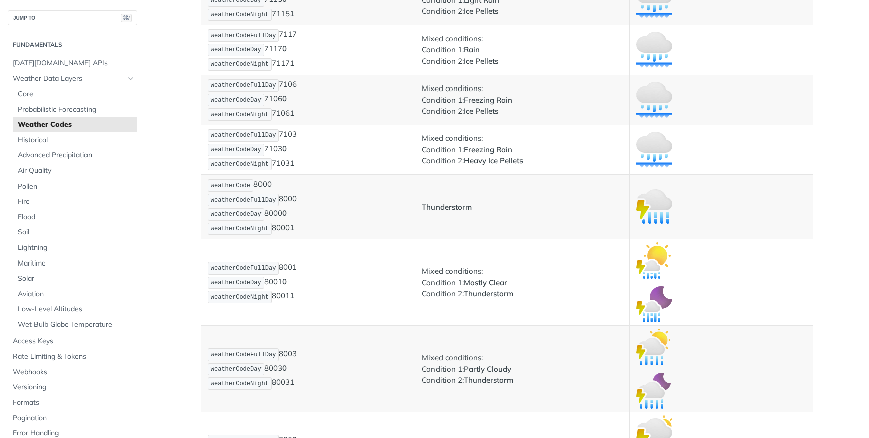
click at [268, 186] on p "weatherCode 8000 weatherCodeFullDay 8000 weatherCodeDay 8000 0 weatherCodeNight…" at bounding box center [308, 207] width 201 height 58
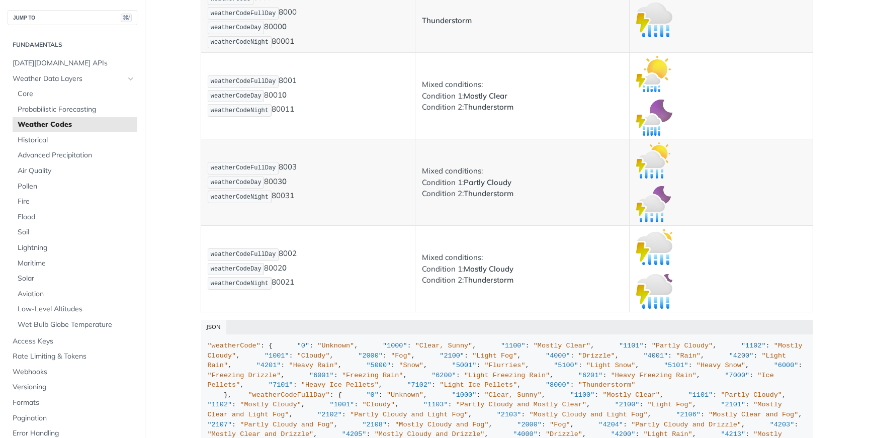
scroll to position [7014, 0]
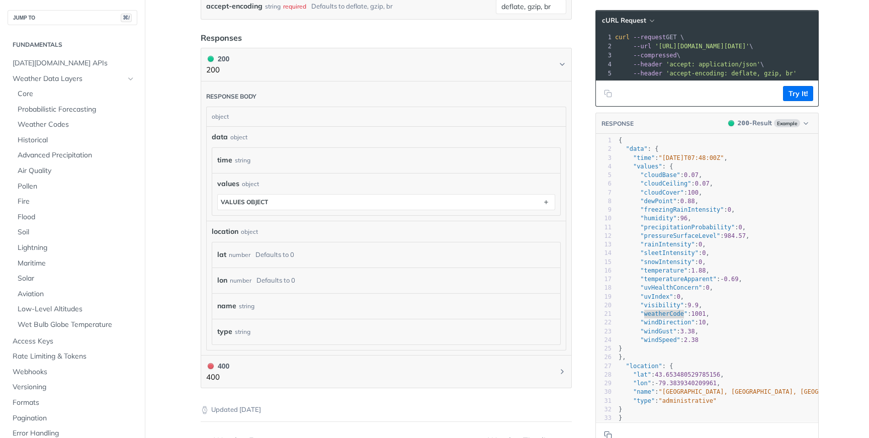
scroll to position [409, 0]
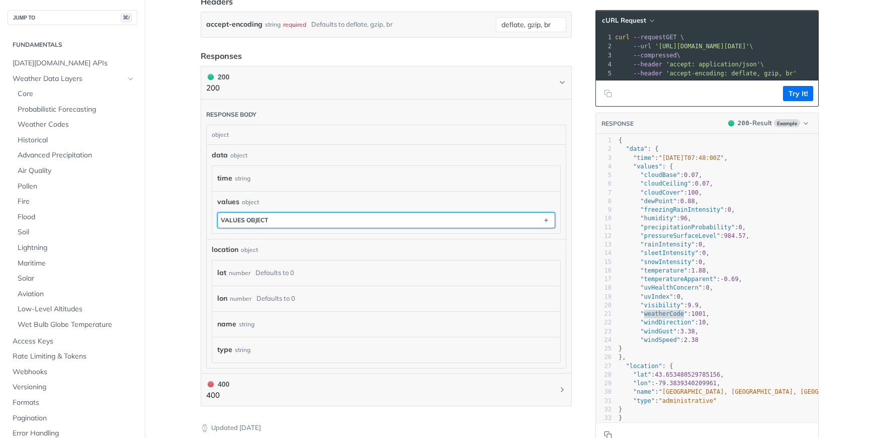
click at [263, 216] on div "values object" at bounding box center [244, 220] width 47 height 8
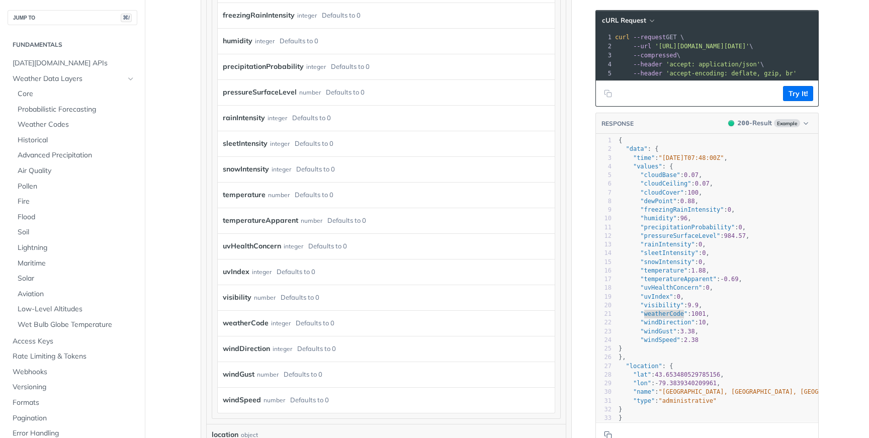
scroll to position [736, 0]
click at [253, 319] on label "weatherCode" at bounding box center [246, 323] width 46 height 15
click at [249, 319] on label "weatherCode" at bounding box center [246, 323] width 46 height 15
copy label "weatherCode"
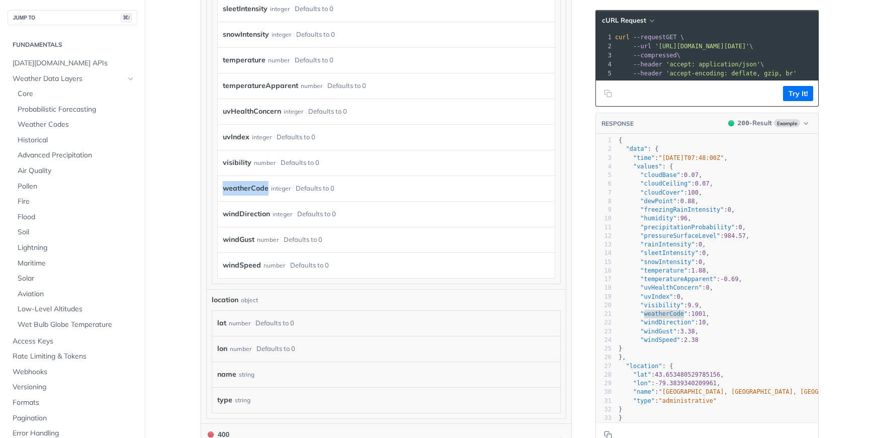
scroll to position [788, 0]
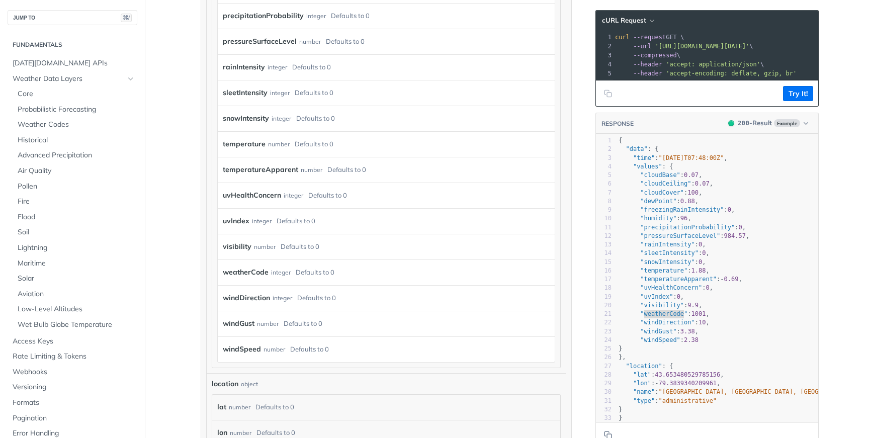
click at [748, 318] on pre ""windDirection" : 10 ," at bounding box center [746, 322] width 258 height 9
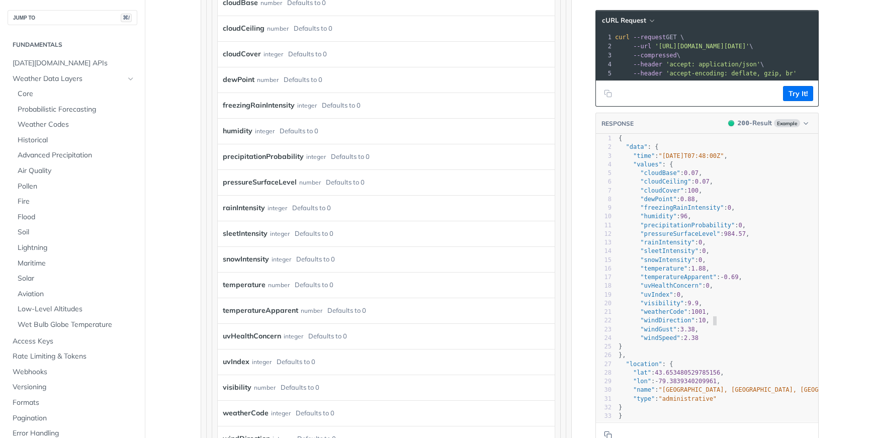
scroll to position [3, 0]
click at [800, 123] on button "200 - Result Example" at bounding box center [768, 123] width 90 height 10
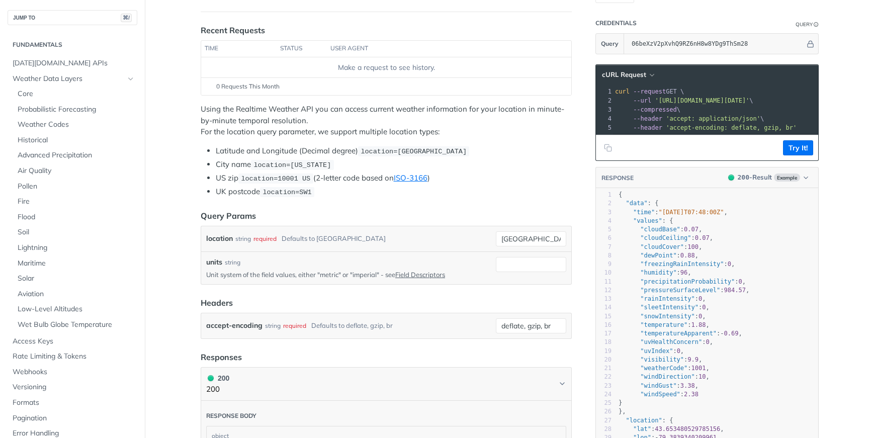
scroll to position [158, 0]
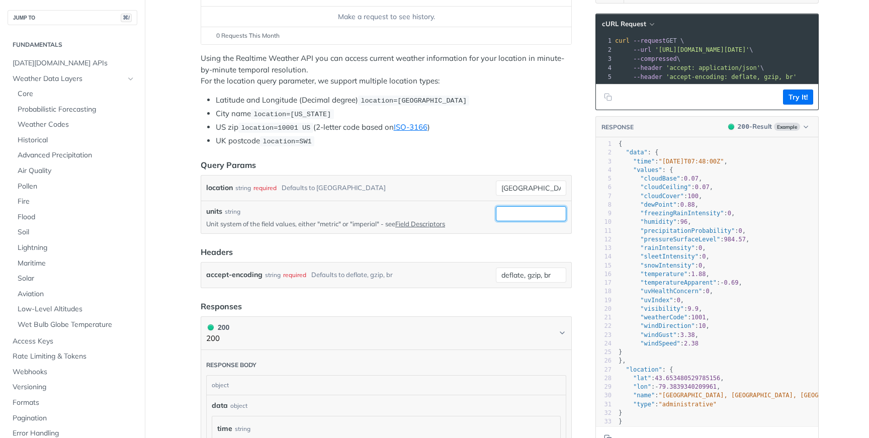
click at [502, 215] on input "units" at bounding box center [531, 213] width 70 height 15
type input "metric"
click at [343, 263] on div "accept-encoding string required Defaults to deflate, gzip, br deflate, gzip, br" at bounding box center [386, 275] width 370 height 25
click at [795, 101] on button "Try It!" at bounding box center [798, 97] width 30 height 15
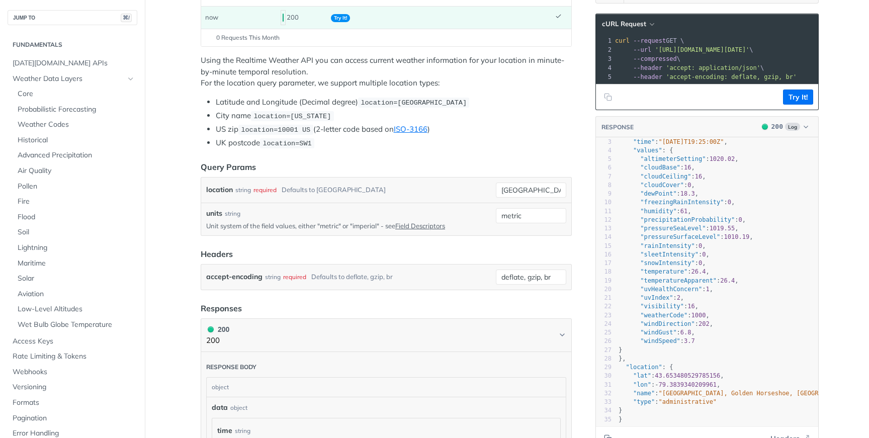
scroll to position [20, 0]
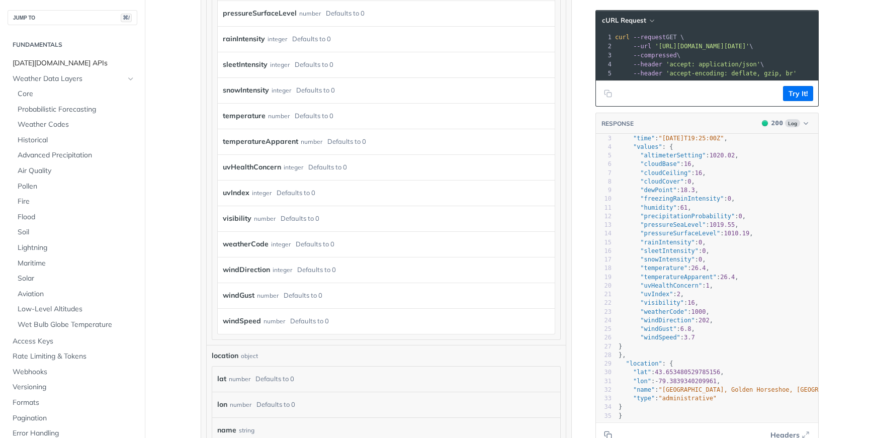
click at [55, 64] on span "[DATE][DOMAIN_NAME] APIs" at bounding box center [74, 63] width 122 height 10
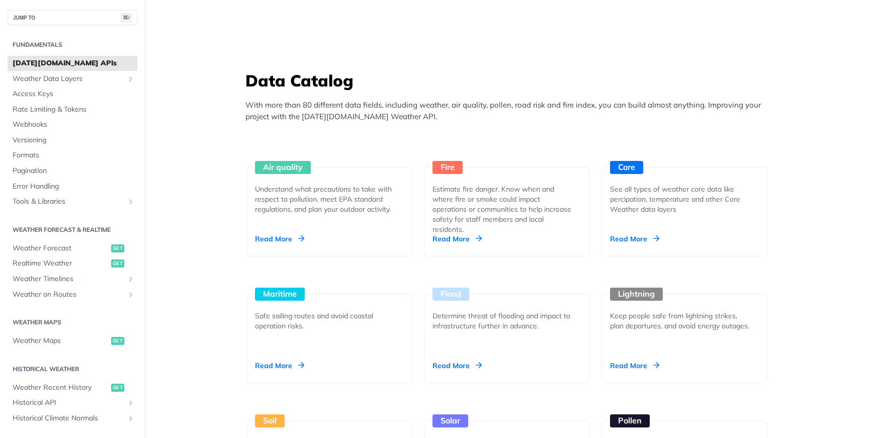
scroll to position [820, 0]
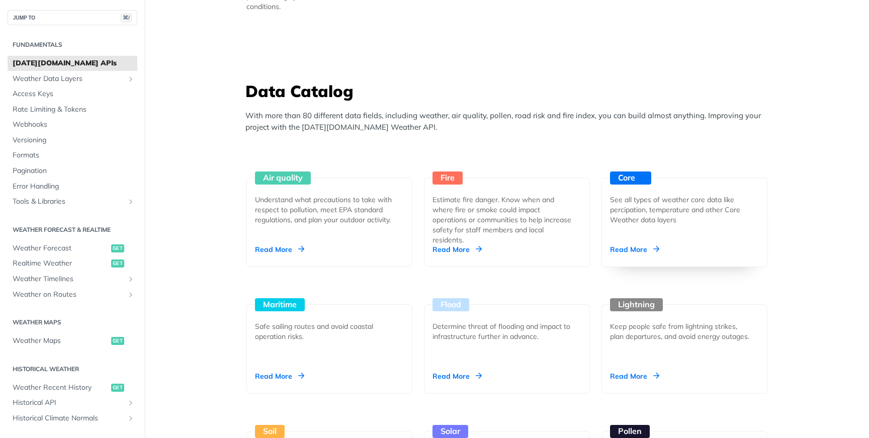
click at [632, 237] on div "Core See all types of weather core data like percipation, temperature and other…" at bounding box center [685, 223] width 166 height 90
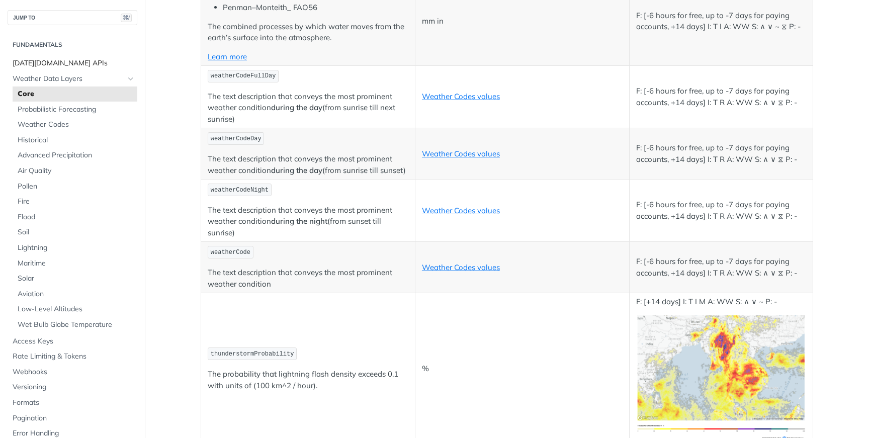
click at [57, 66] on span "[DATE][DOMAIN_NAME] APIs" at bounding box center [74, 63] width 122 height 10
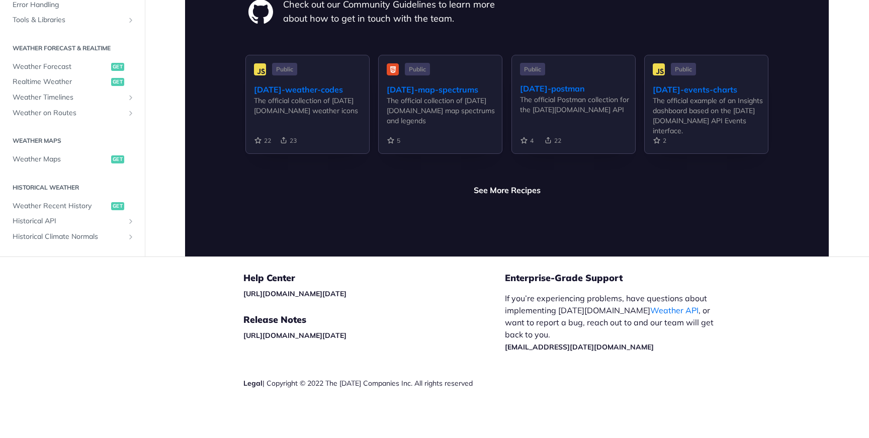
scroll to position [2404, 0]
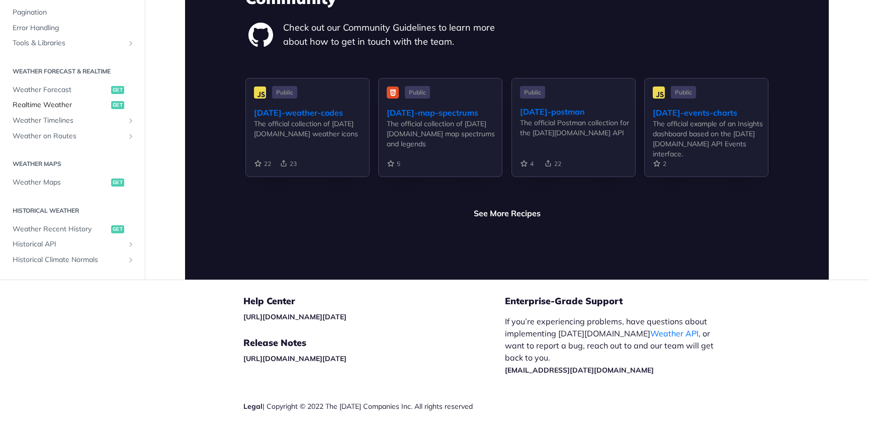
click at [60, 100] on span "Realtime Weather" at bounding box center [61, 105] width 96 height 10
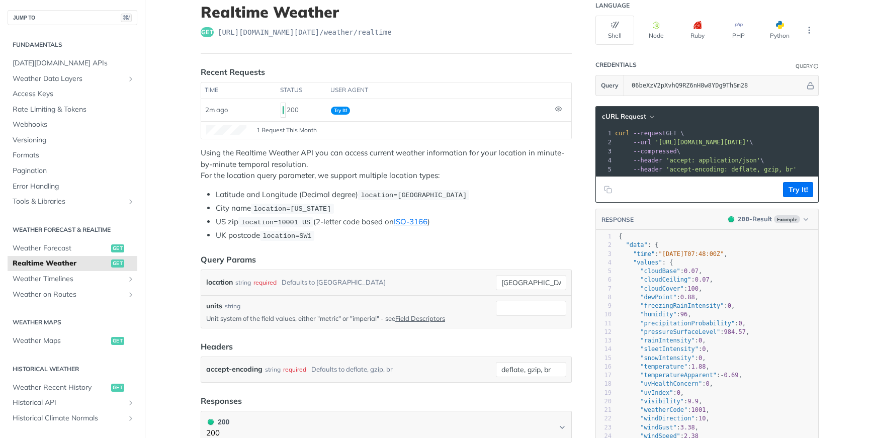
scroll to position [67, 0]
click at [66, 251] on span "Weather Forecast" at bounding box center [61, 248] width 96 height 10
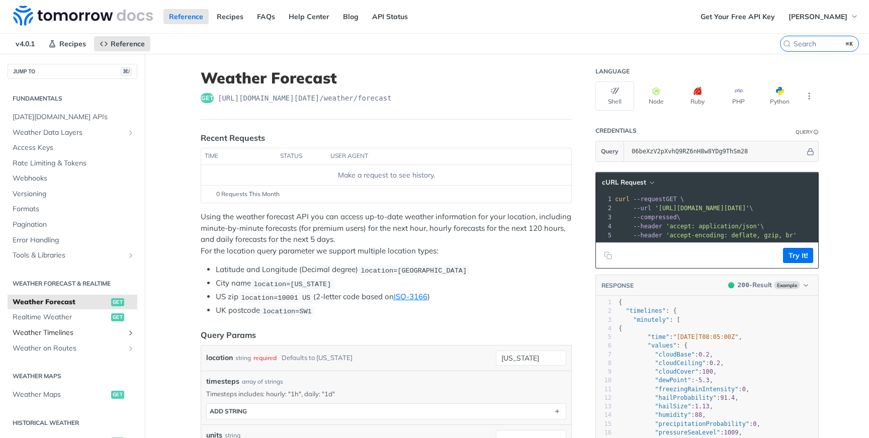
click at [61, 339] on link "Weather Timelines" at bounding box center [73, 332] width 130 height 15
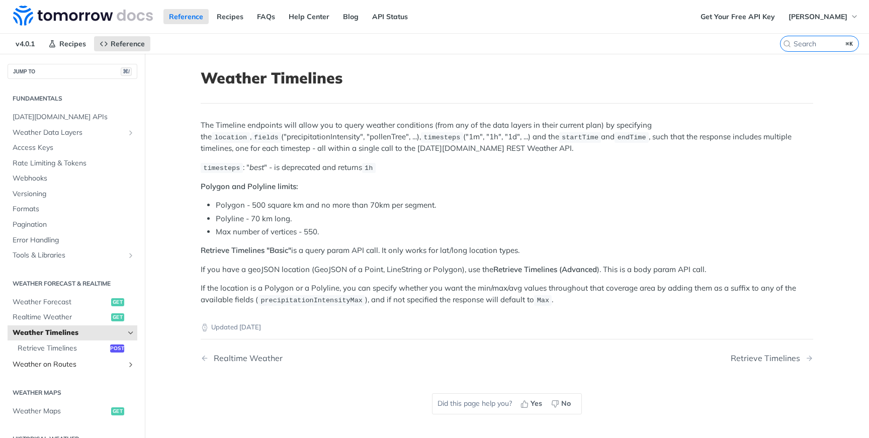
click at [61, 368] on span "Weather on Routes" at bounding box center [69, 365] width 112 height 10
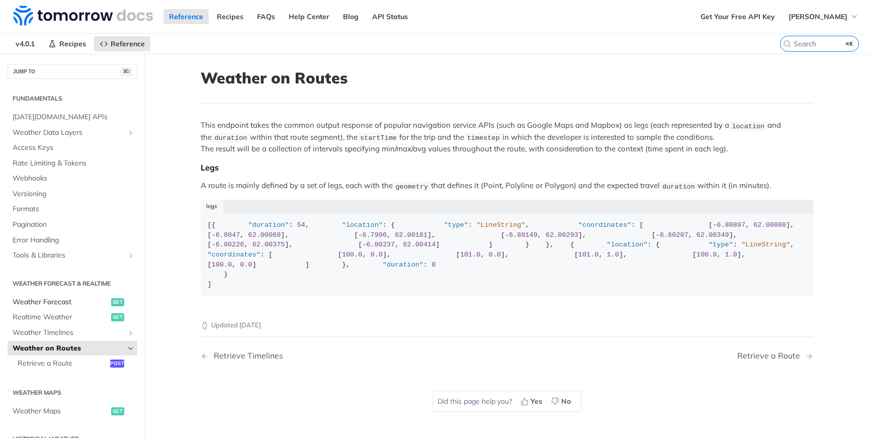
click at [42, 305] on span "Weather Forecast" at bounding box center [61, 302] width 96 height 10
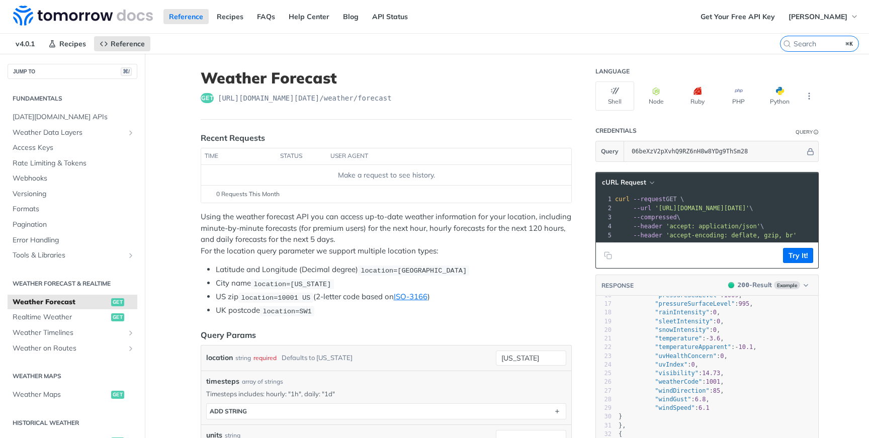
scroll to position [128, 0]
click at [688, 347] on span ""temperature"" at bounding box center [678, 348] width 47 height 7
type textarea "temperature"
click at [688, 347] on span ""temperature"" at bounding box center [678, 348] width 47 height 7
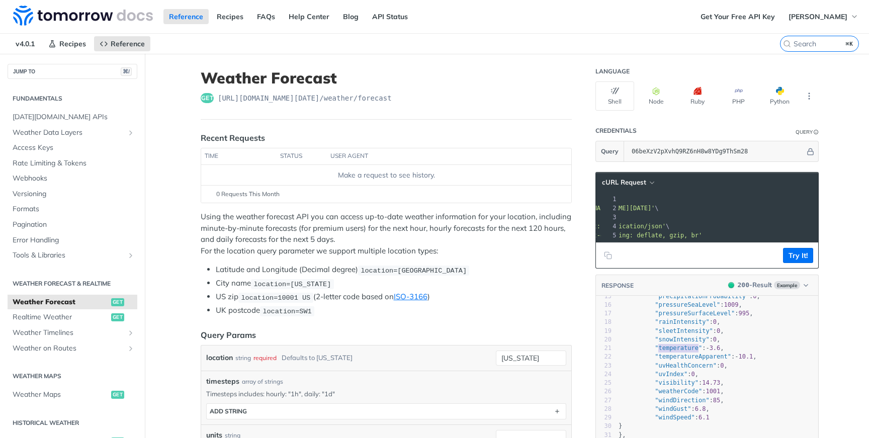
scroll to position [0, 61]
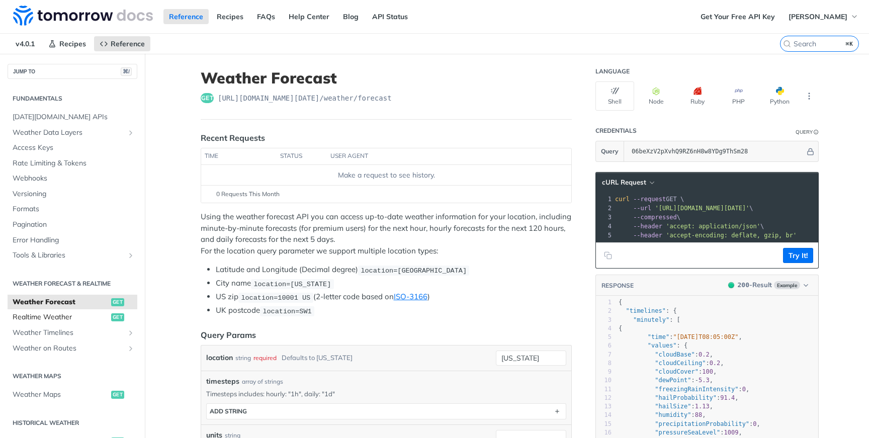
click at [56, 321] on span "Realtime Weather" at bounding box center [61, 317] width 96 height 10
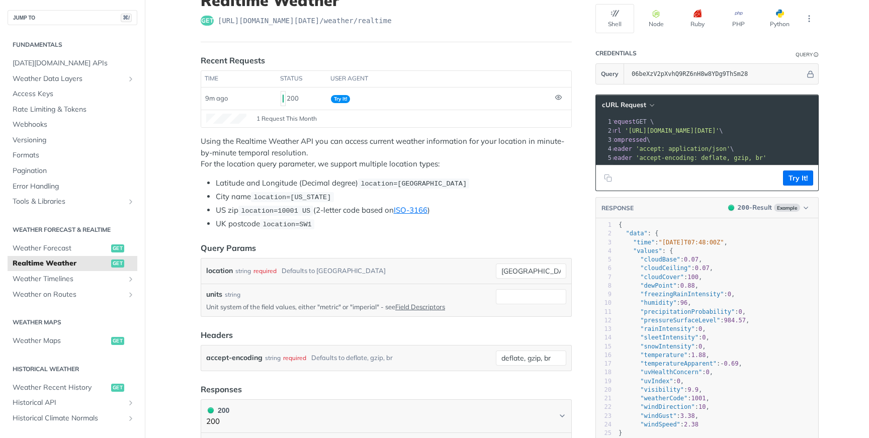
click at [719, 129] on span "'[URL][DOMAIN_NAME][DATE]'" at bounding box center [672, 130] width 95 height 7
copy span "realtime"
